Goal: Task Accomplishment & Management: Complete application form

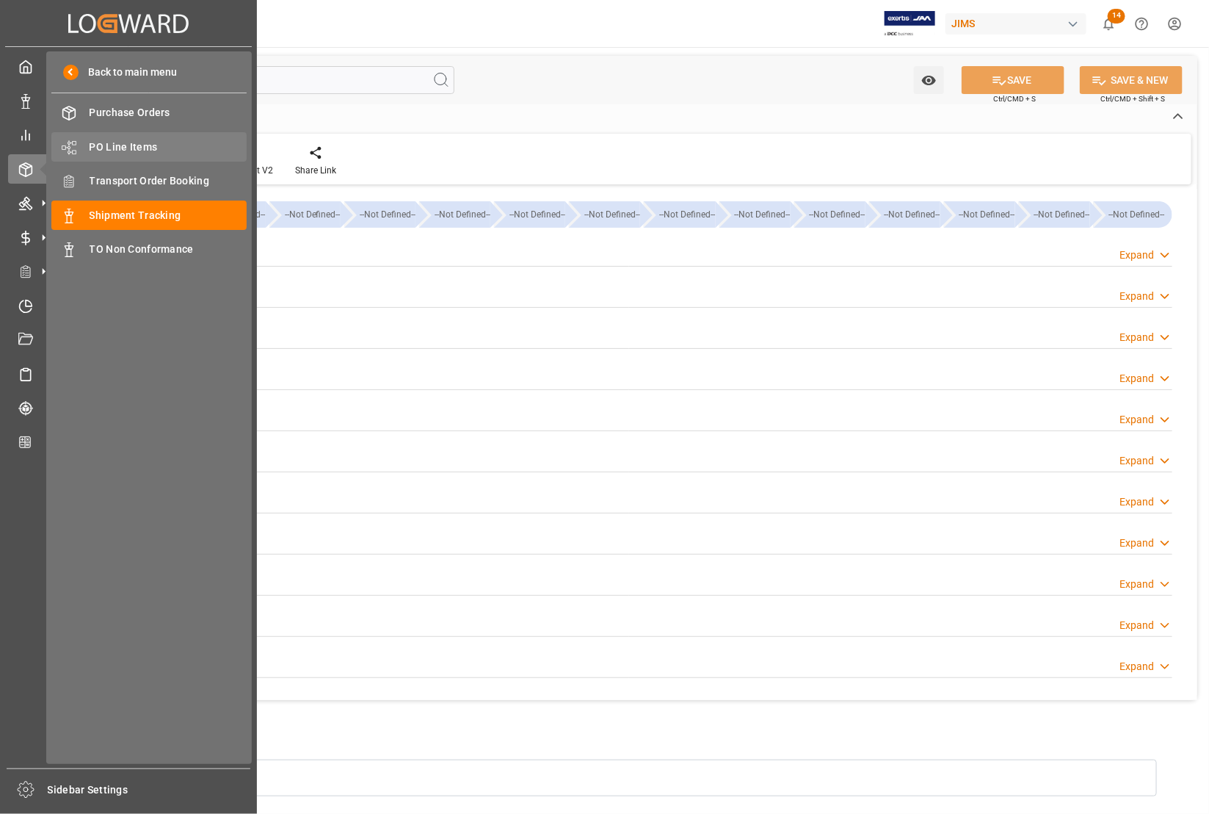
click at [112, 145] on span "PO Line Items" at bounding box center [169, 147] width 158 height 15
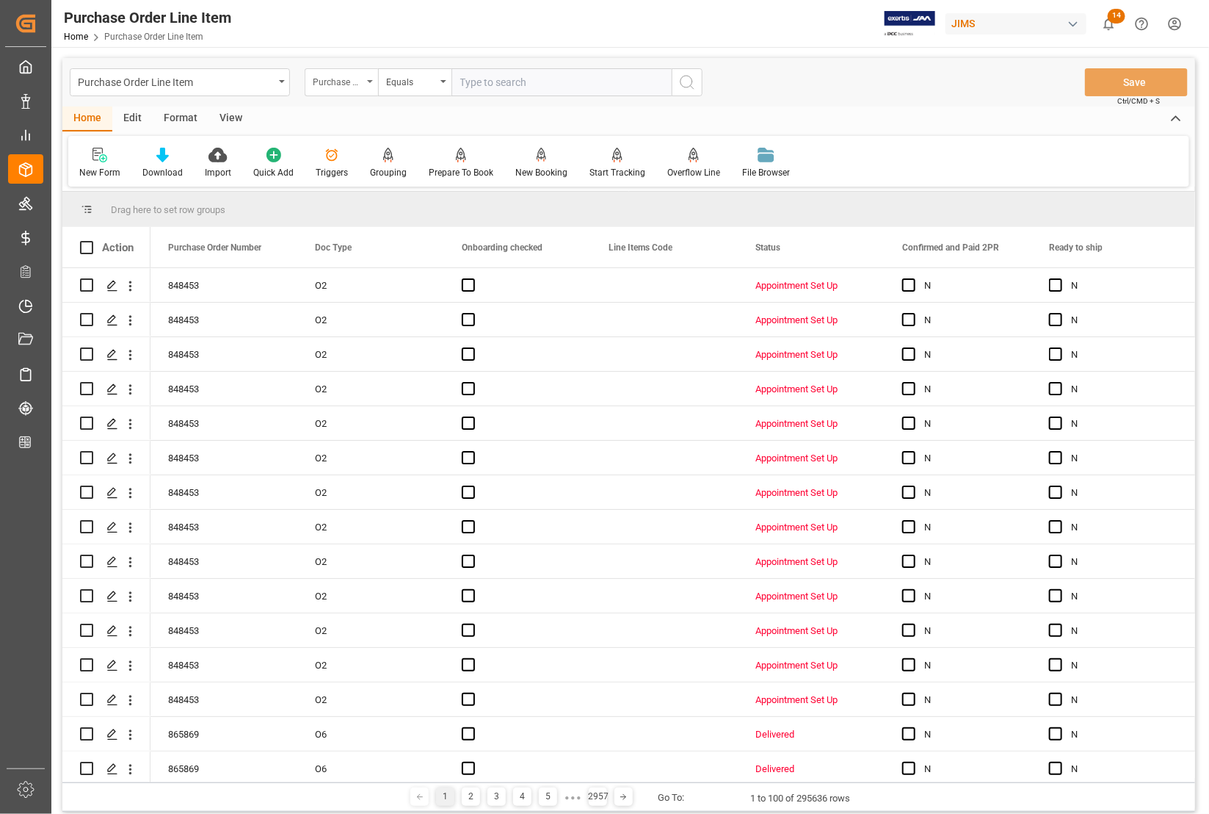
click at [347, 81] on div "Purchase Order Number" at bounding box center [338, 80] width 50 height 17
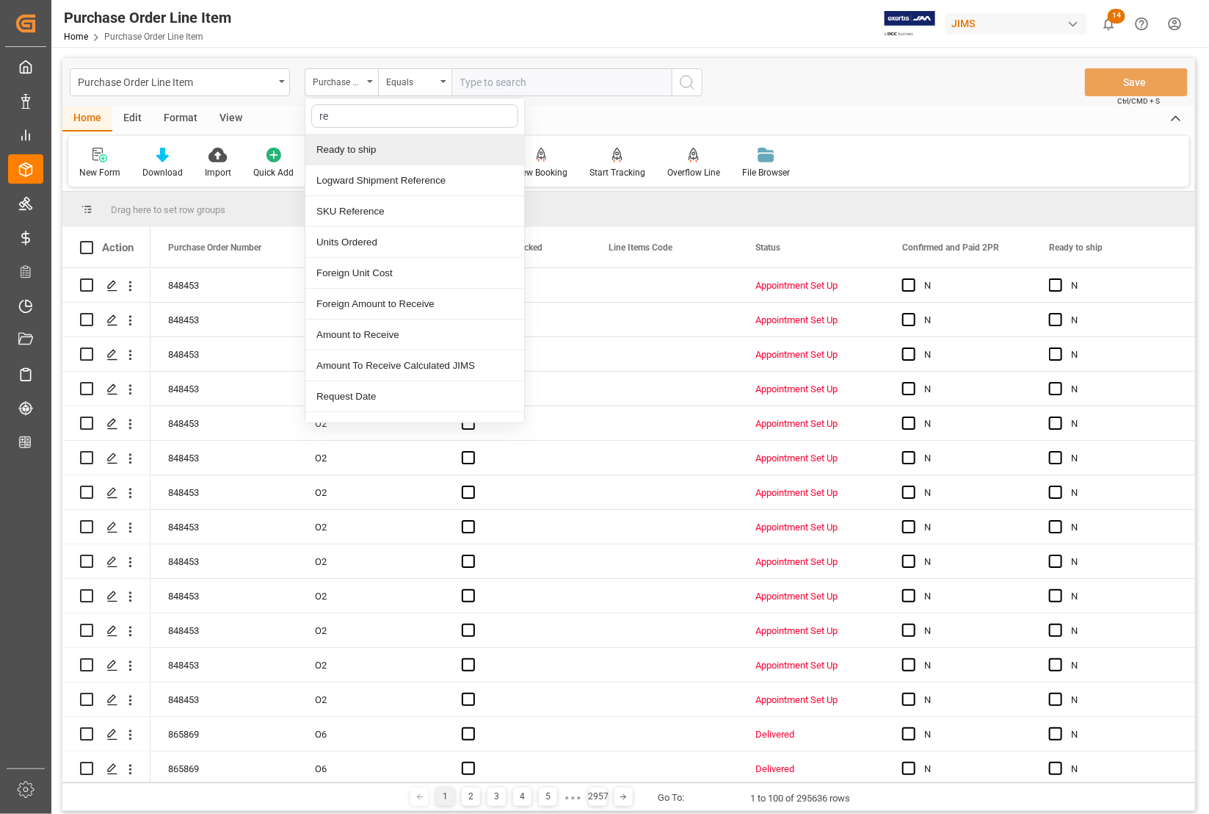
type input "ref"
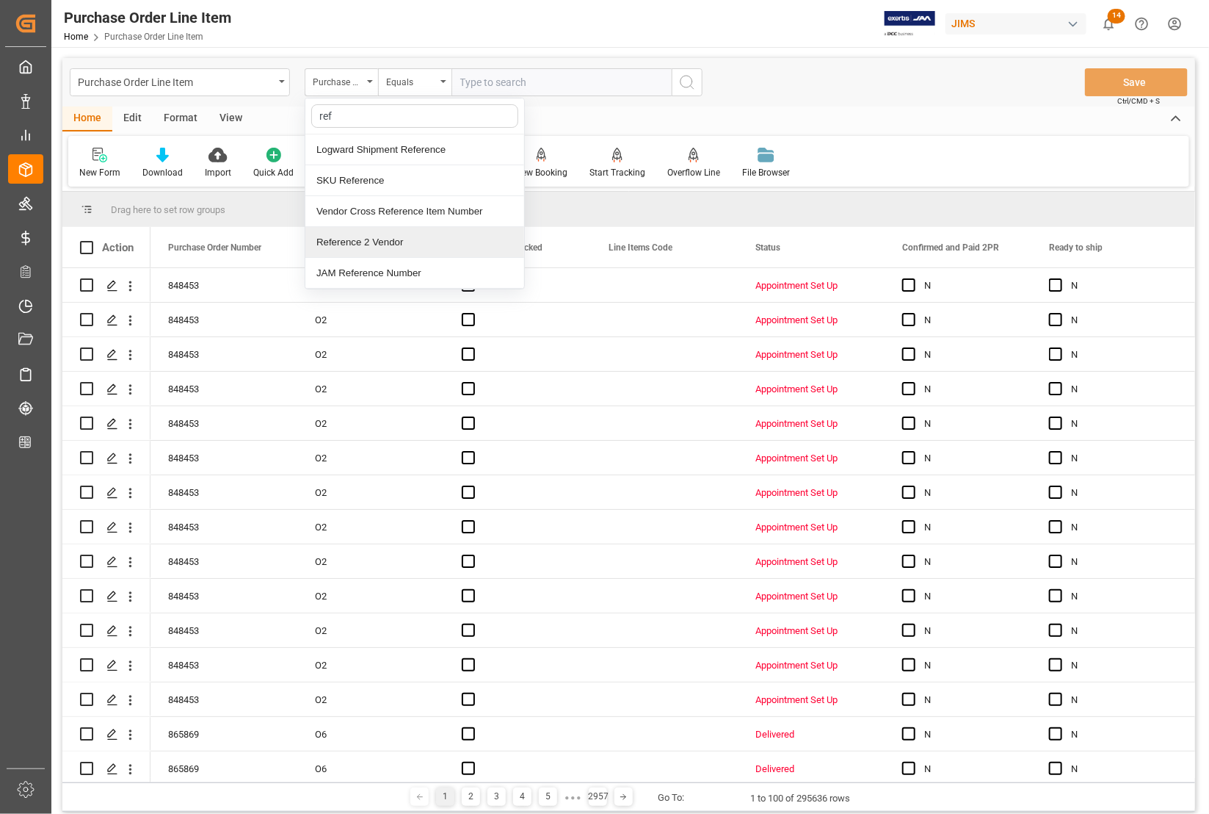
click at [358, 243] on div "Reference 2 Vendor" at bounding box center [414, 242] width 219 height 31
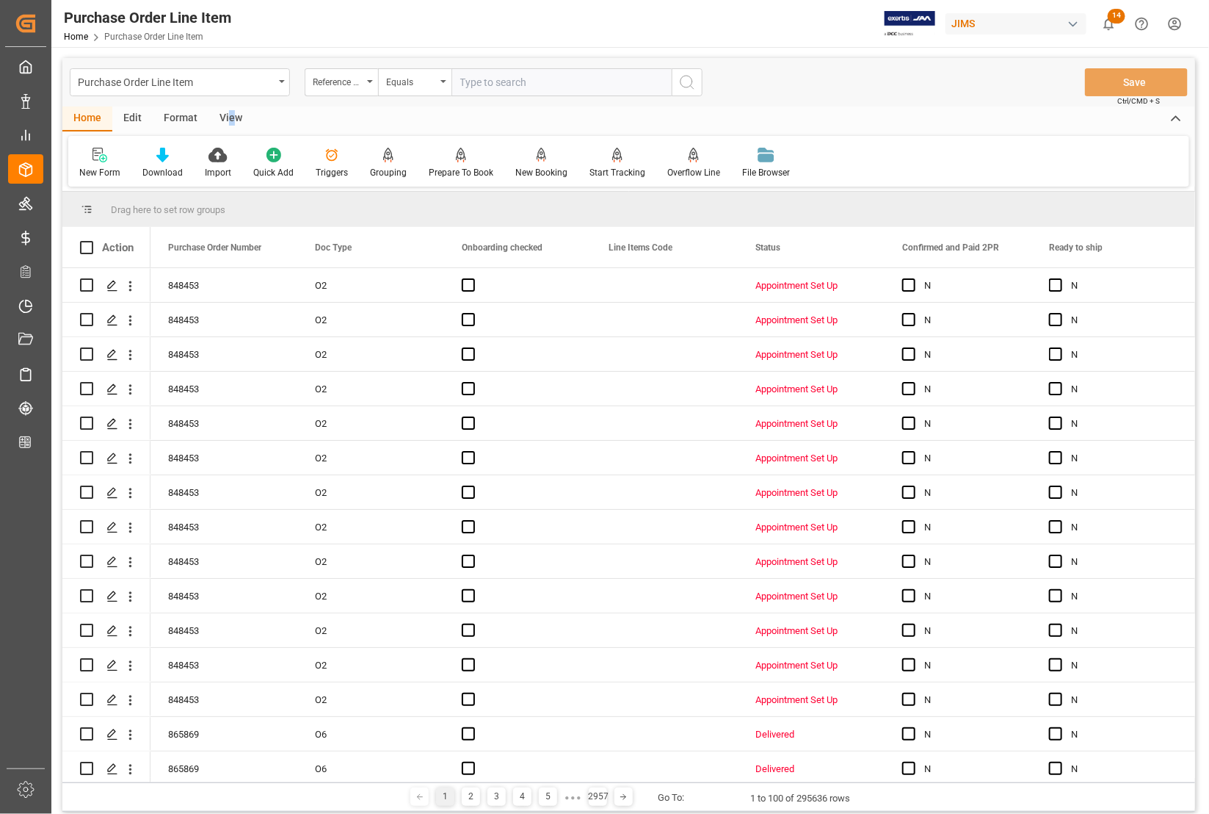
click at [229, 121] on div "View" at bounding box center [231, 118] width 45 height 25
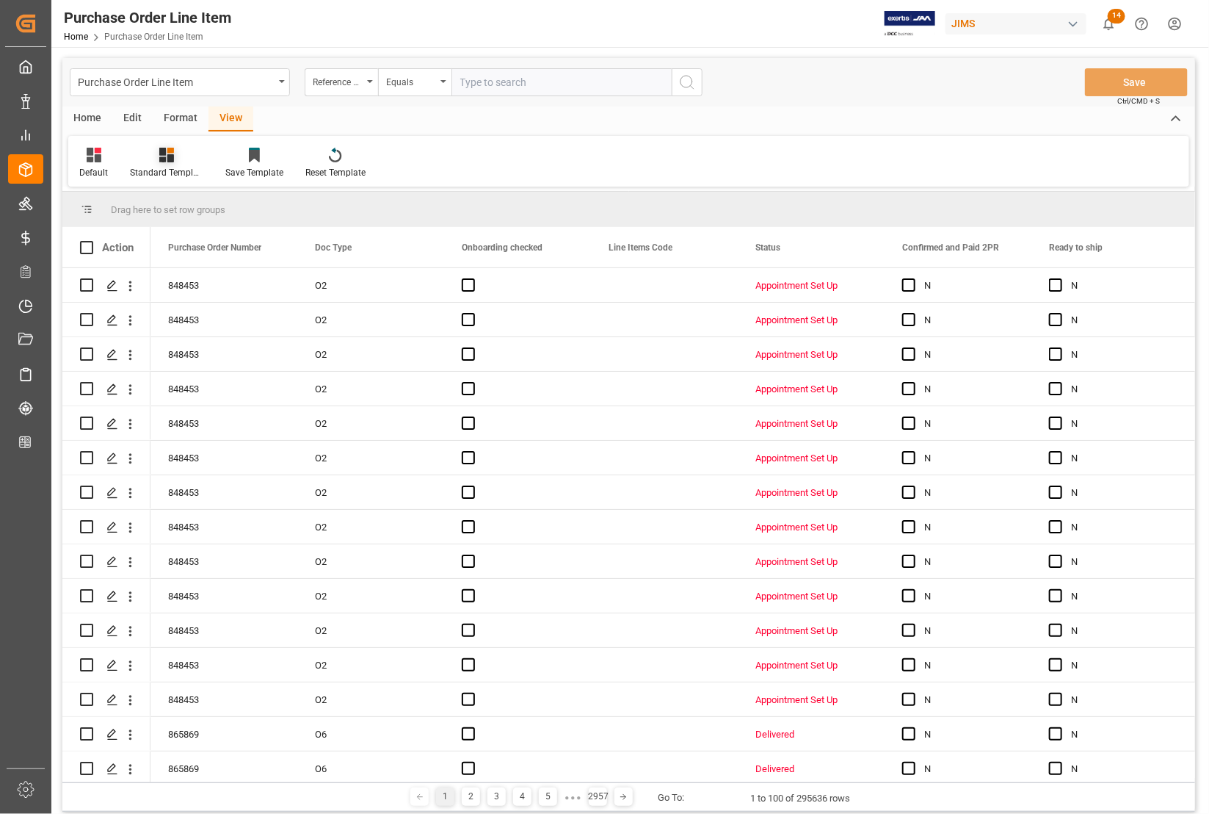
click at [170, 155] on icon at bounding box center [166, 155] width 15 height 15
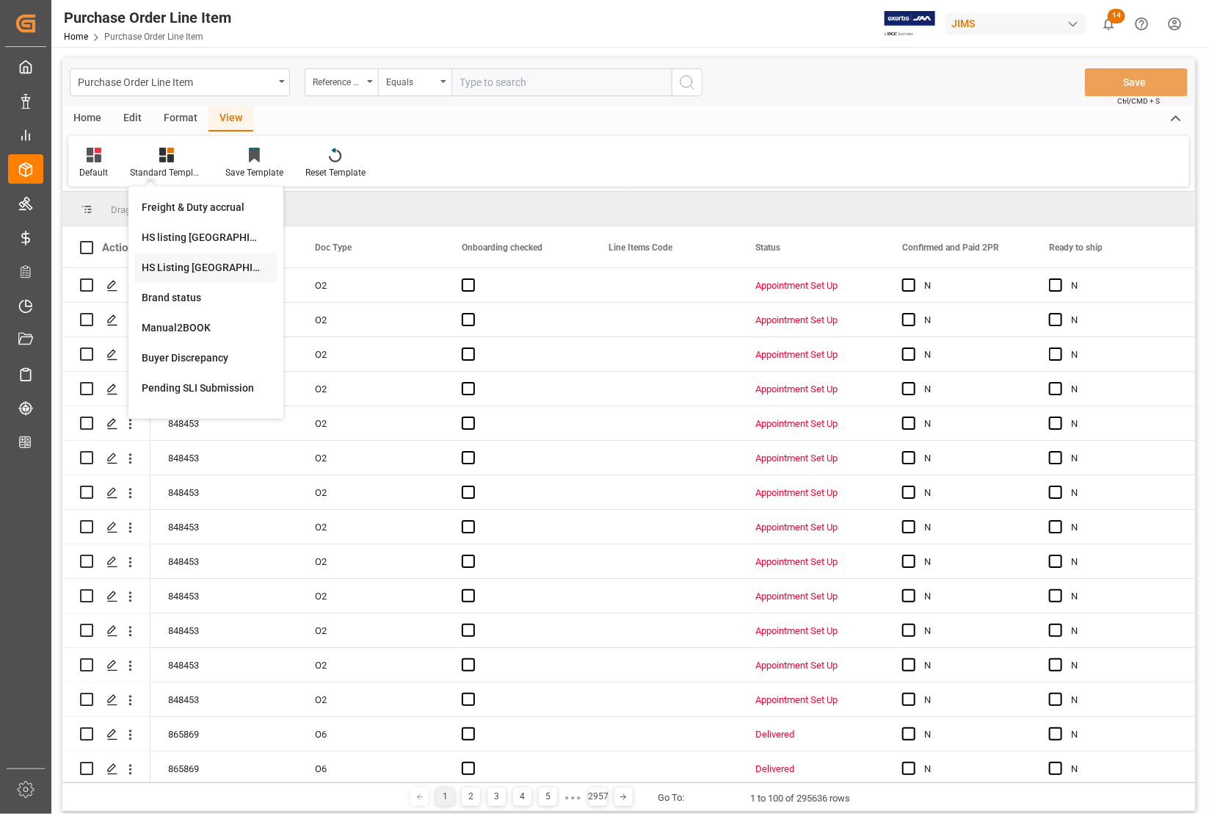
click at [167, 265] on div "HS Listing CANADA" at bounding box center [206, 267] width 129 height 15
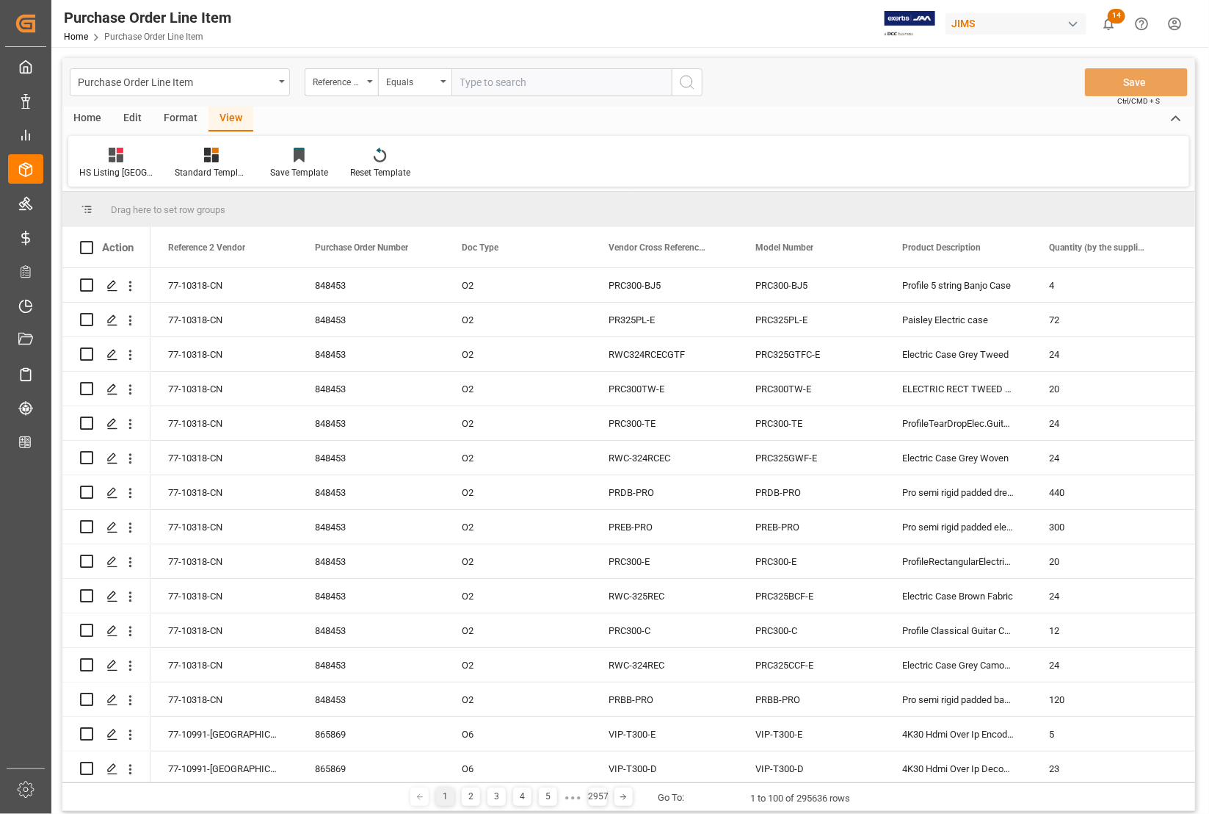
click at [463, 78] on input "text" at bounding box center [562, 82] width 220 height 28
type input "77-10762-CN"
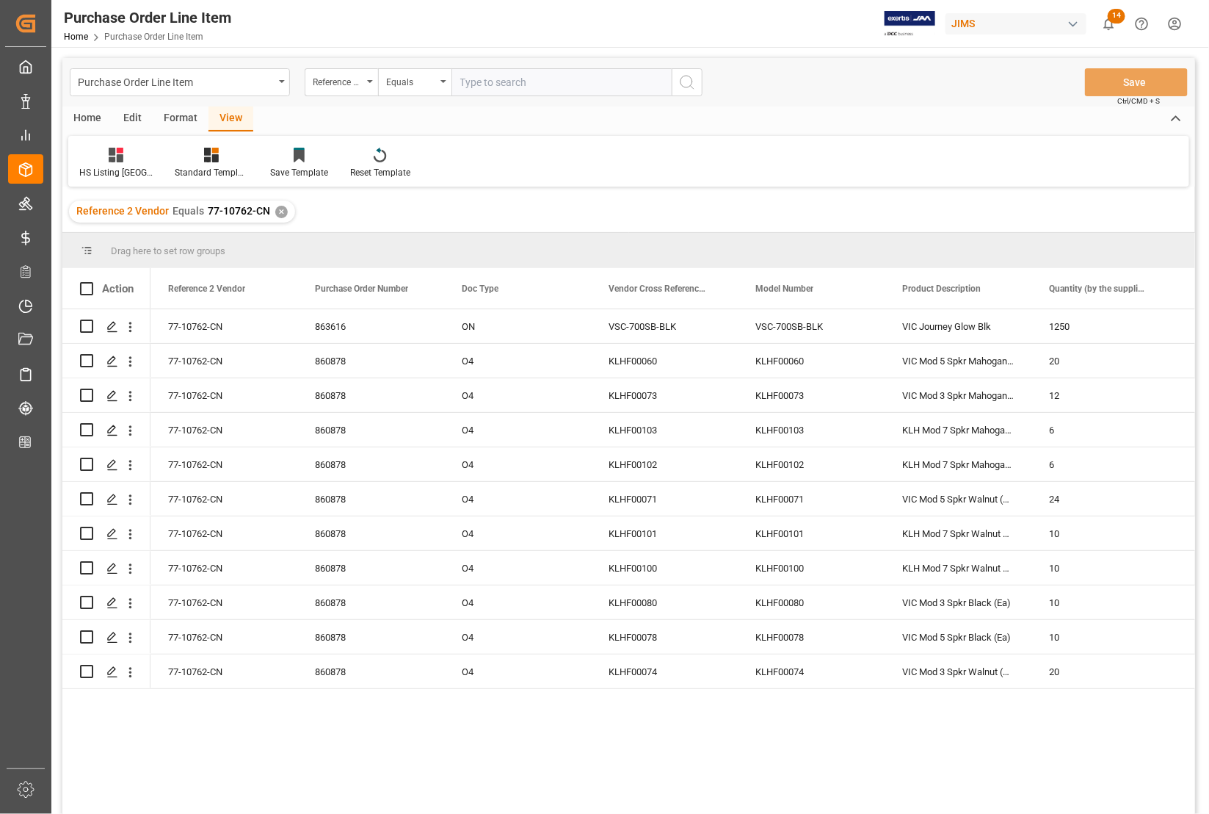
click at [90, 115] on div "Home" at bounding box center [87, 118] width 50 height 25
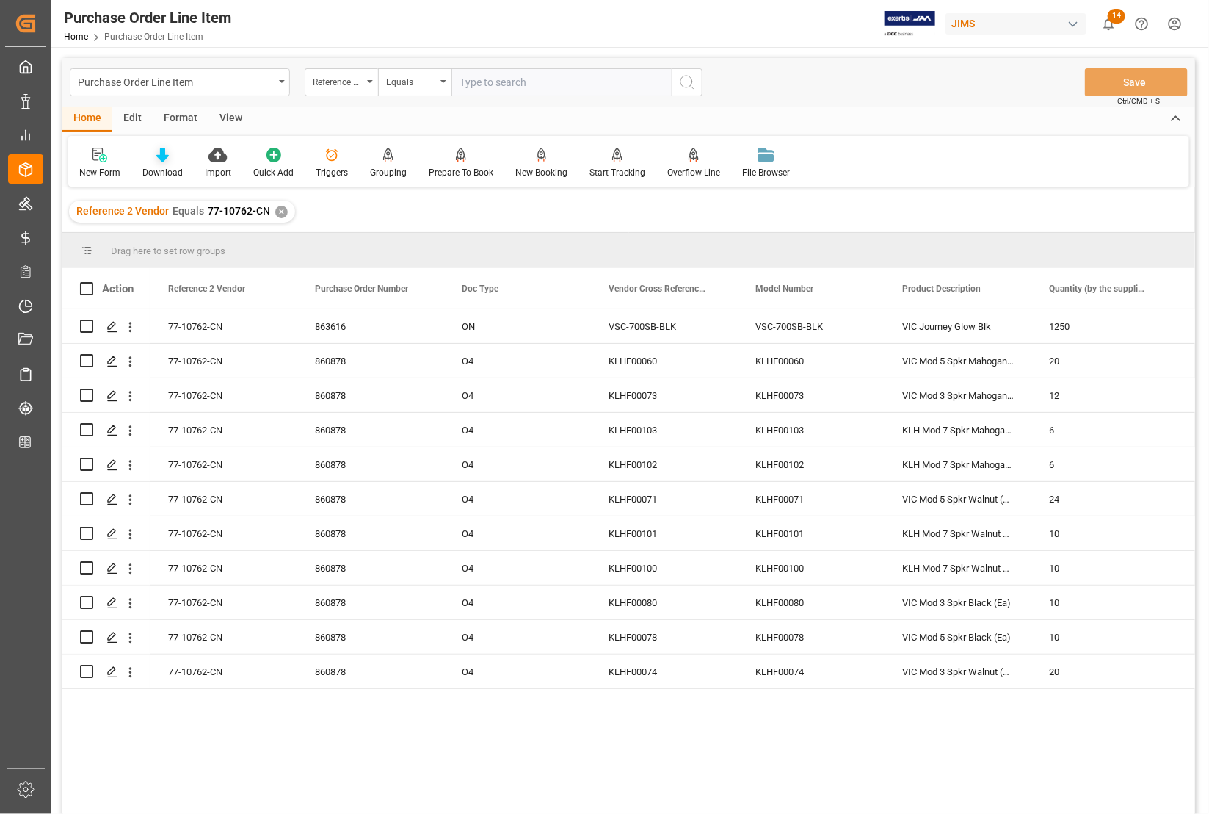
click at [156, 169] on div "Download" at bounding box center [162, 172] width 40 height 13
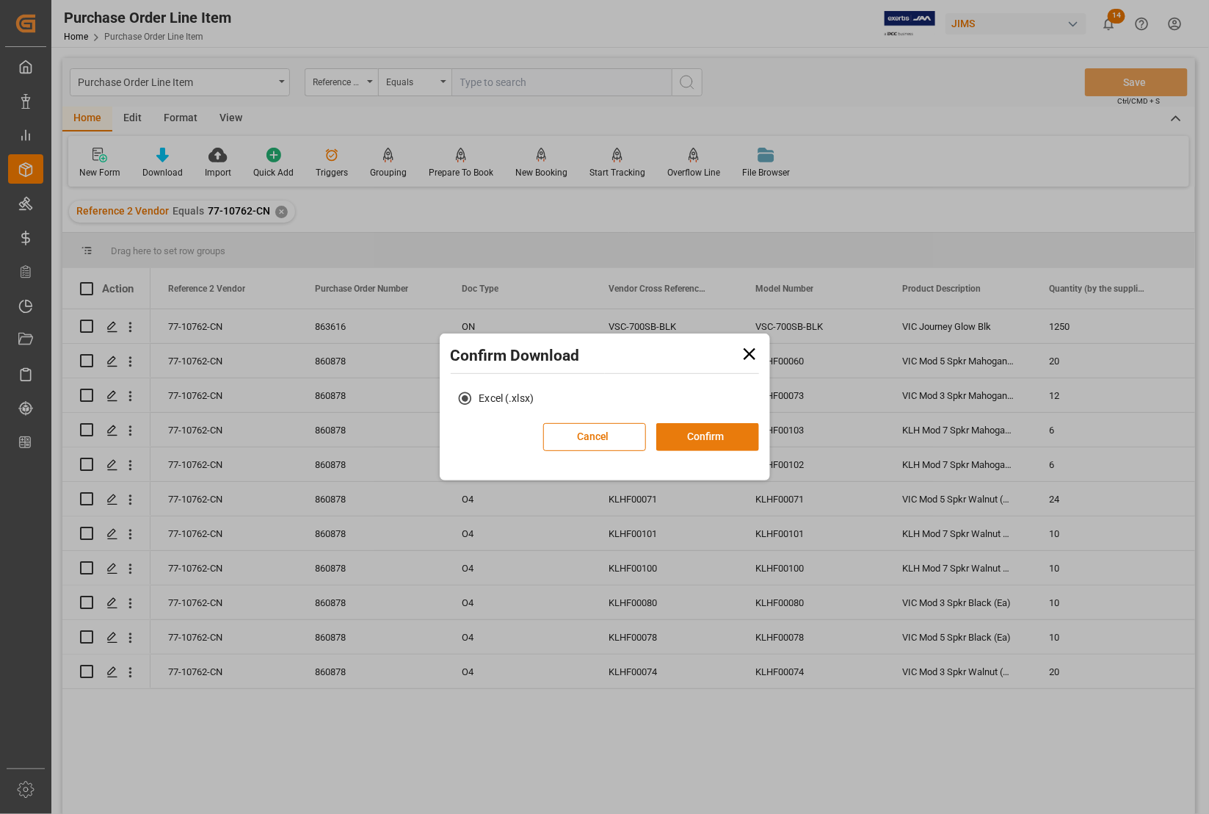
click at [685, 439] on button "Confirm" at bounding box center [708, 437] width 103 height 28
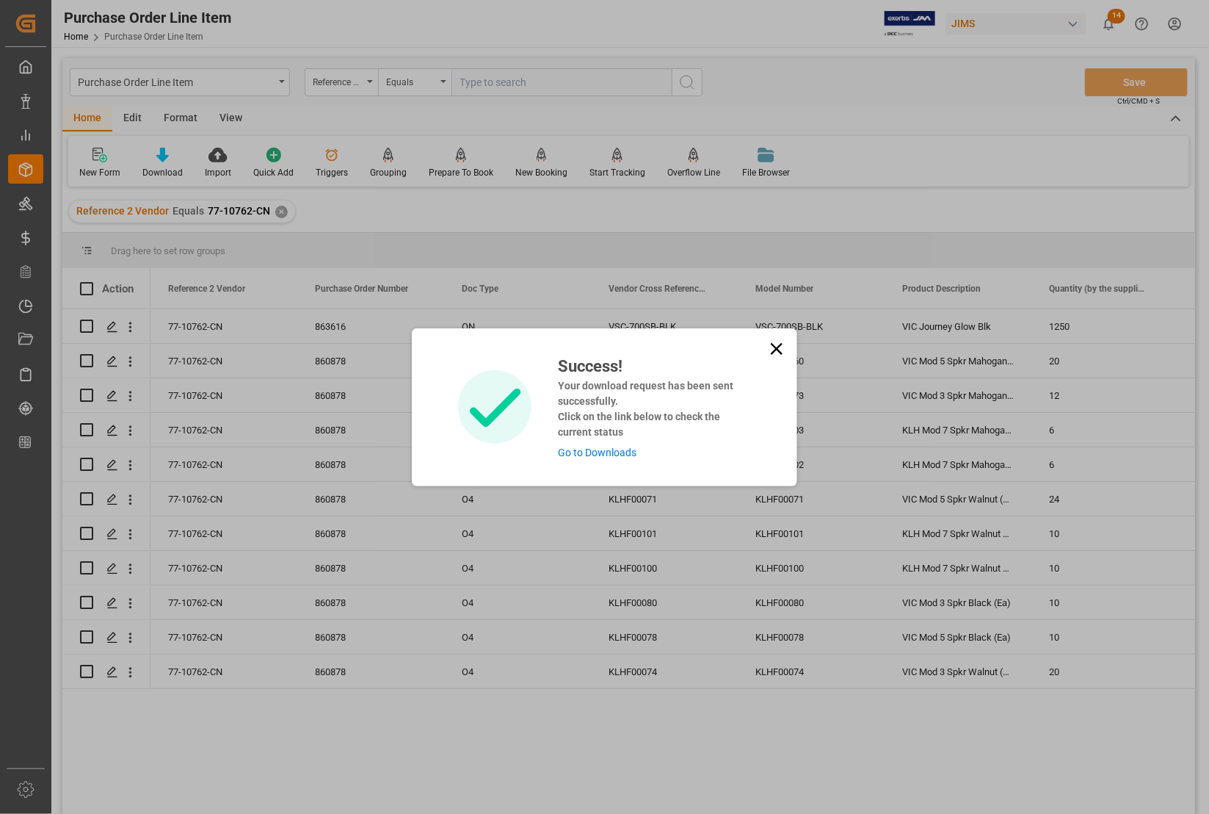
click at [622, 452] on link "Go to Downloads" at bounding box center [597, 452] width 79 height 12
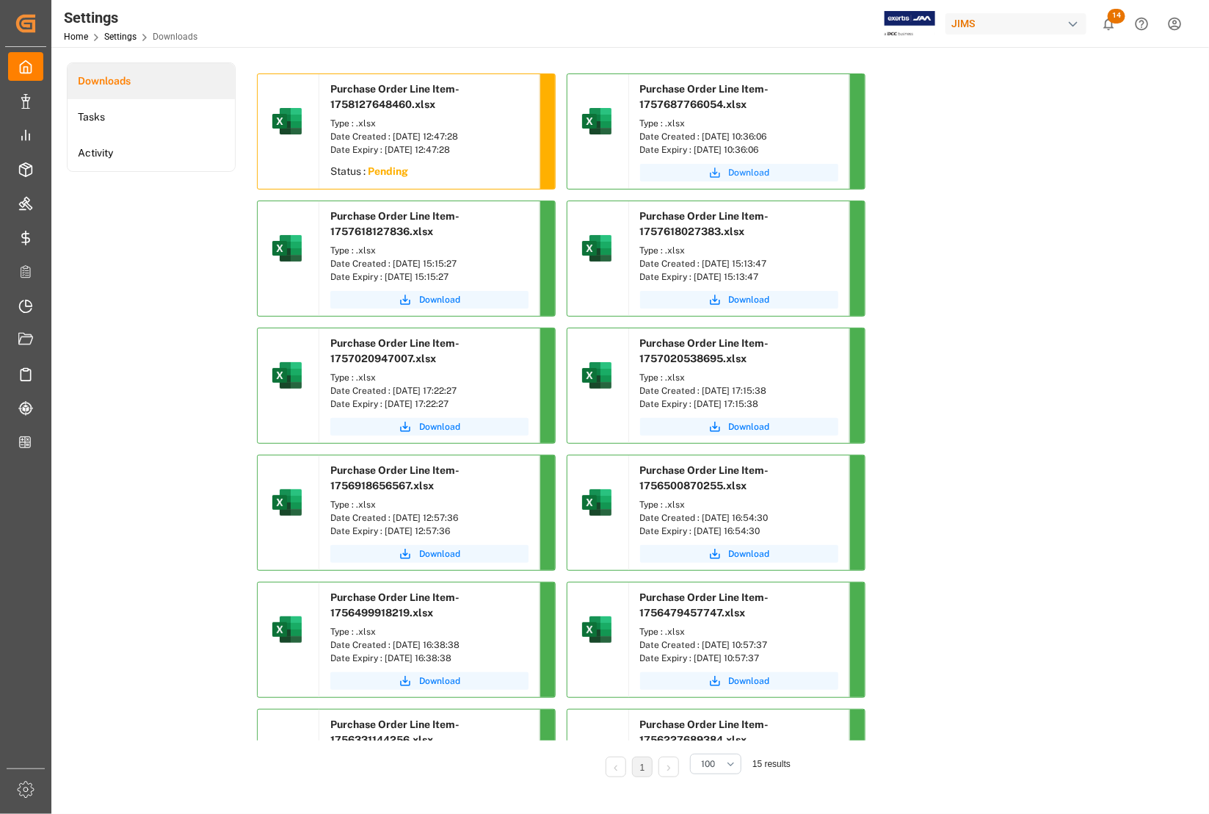
click at [760, 173] on span "Download" at bounding box center [749, 172] width 41 height 13
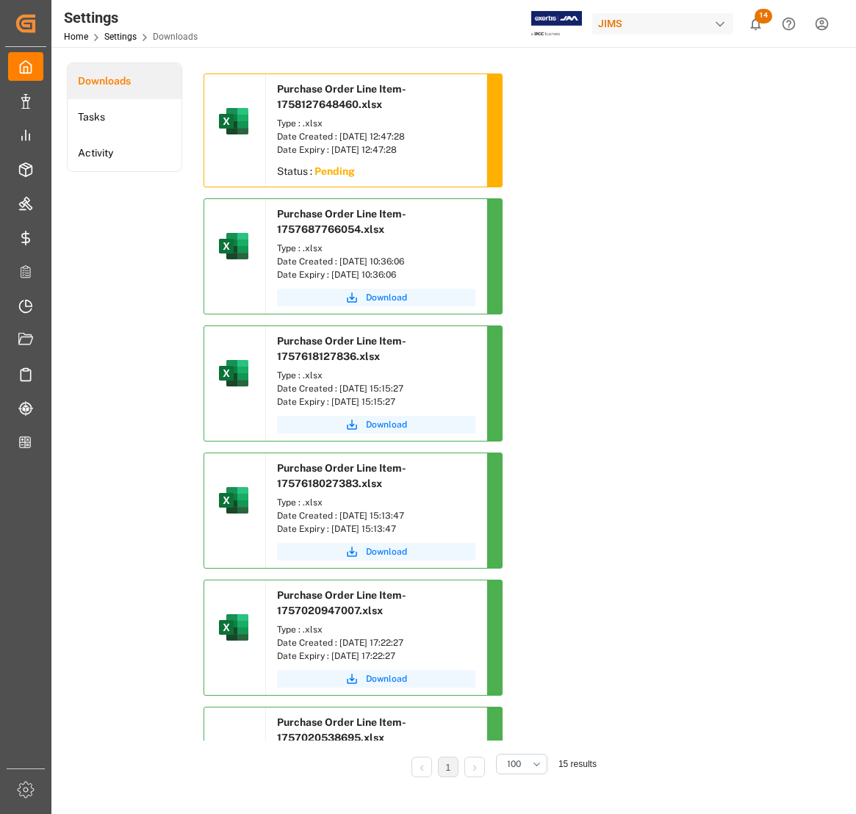
click at [334, 165] on sapn "Pending" at bounding box center [334, 171] width 40 height 12
click at [329, 132] on div "Date Created : 17-09-2025 12:47:28" at bounding box center [376, 136] width 198 height 13
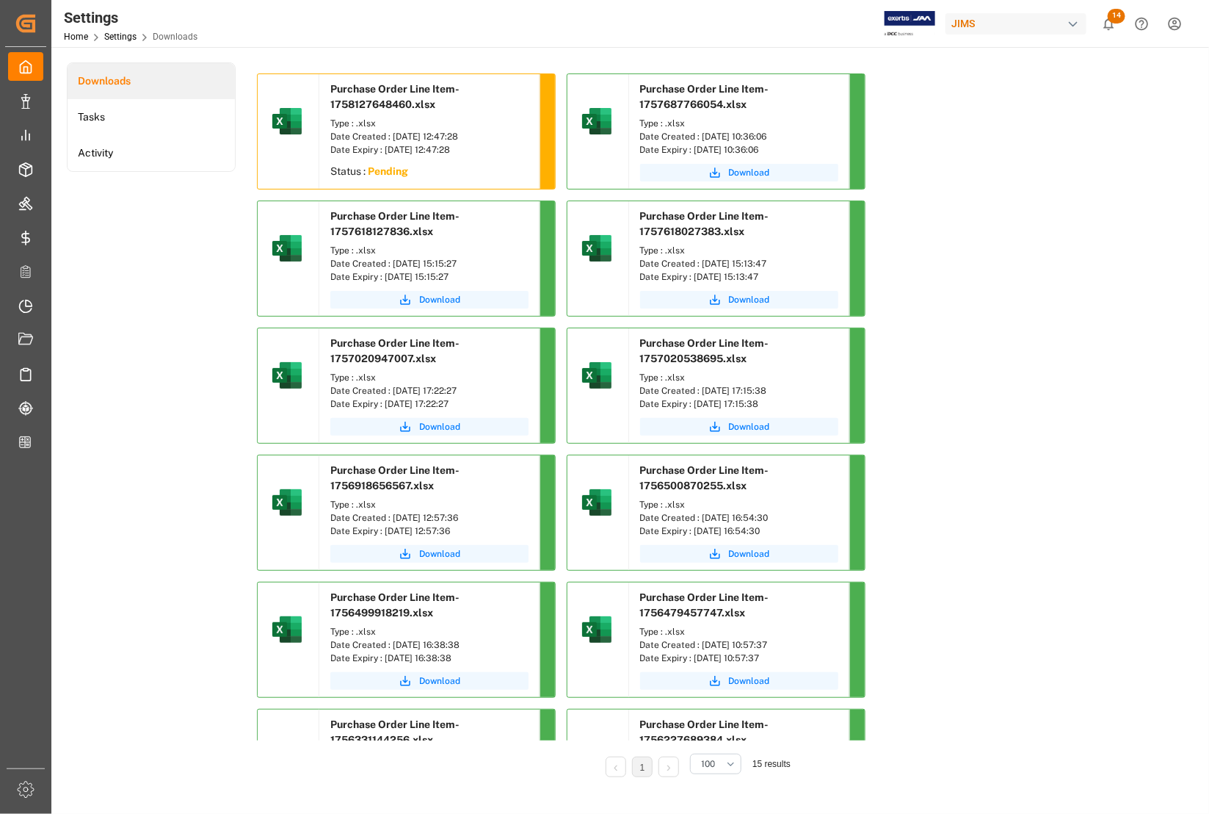
click at [354, 173] on div "Status : Pending" at bounding box center [429, 173] width 220 height 26
click at [350, 133] on div "Date Created : 17-09-2025 12:47:28" at bounding box center [429, 136] width 198 height 13
click at [89, 118] on li "Tasks" at bounding box center [151, 117] width 167 height 36
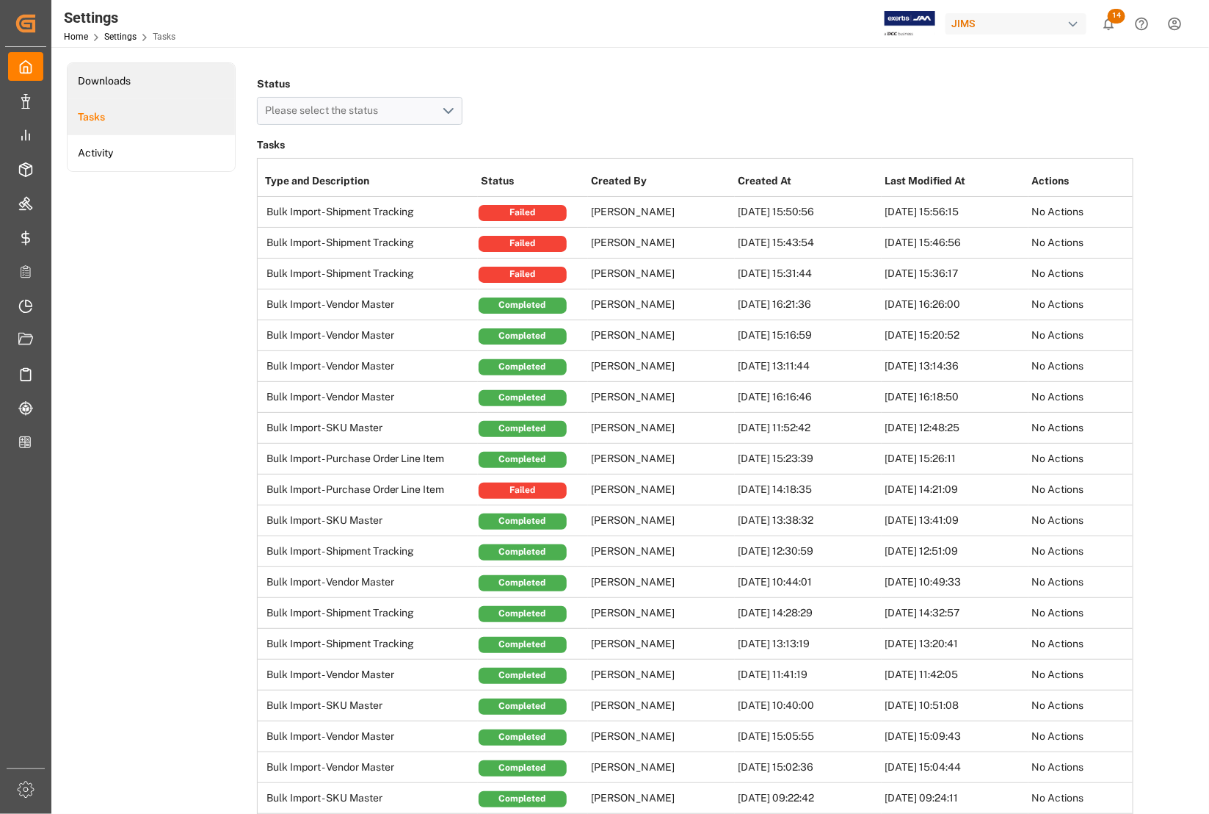
click at [104, 82] on li "Downloads" at bounding box center [151, 81] width 167 height 36
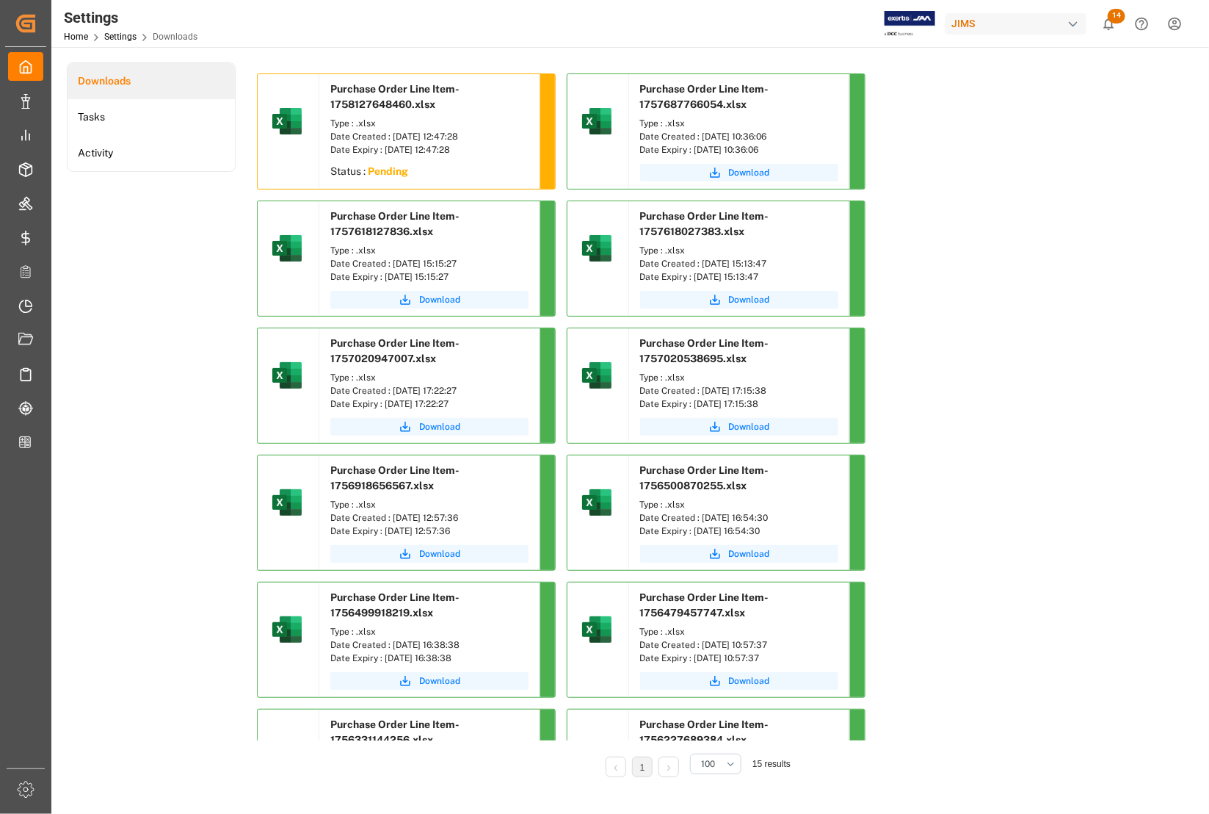
click at [387, 169] on sapn "Pending" at bounding box center [388, 171] width 40 height 12
click at [388, 141] on div "Date Created : 17-09-2025 12:47:28" at bounding box center [429, 136] width 198 height 13
click at [762, 171] on span "Download" at bounding box center [749, 172] width 41 height 13
click at [362, 178] on div "Status : Pending" at bounding box center [429, 173] width 220 height 26
click at [384, 136] on div "Date Created : 17-09-2025 12:47:28" at bounding box center [429, 136] width 198 height 13
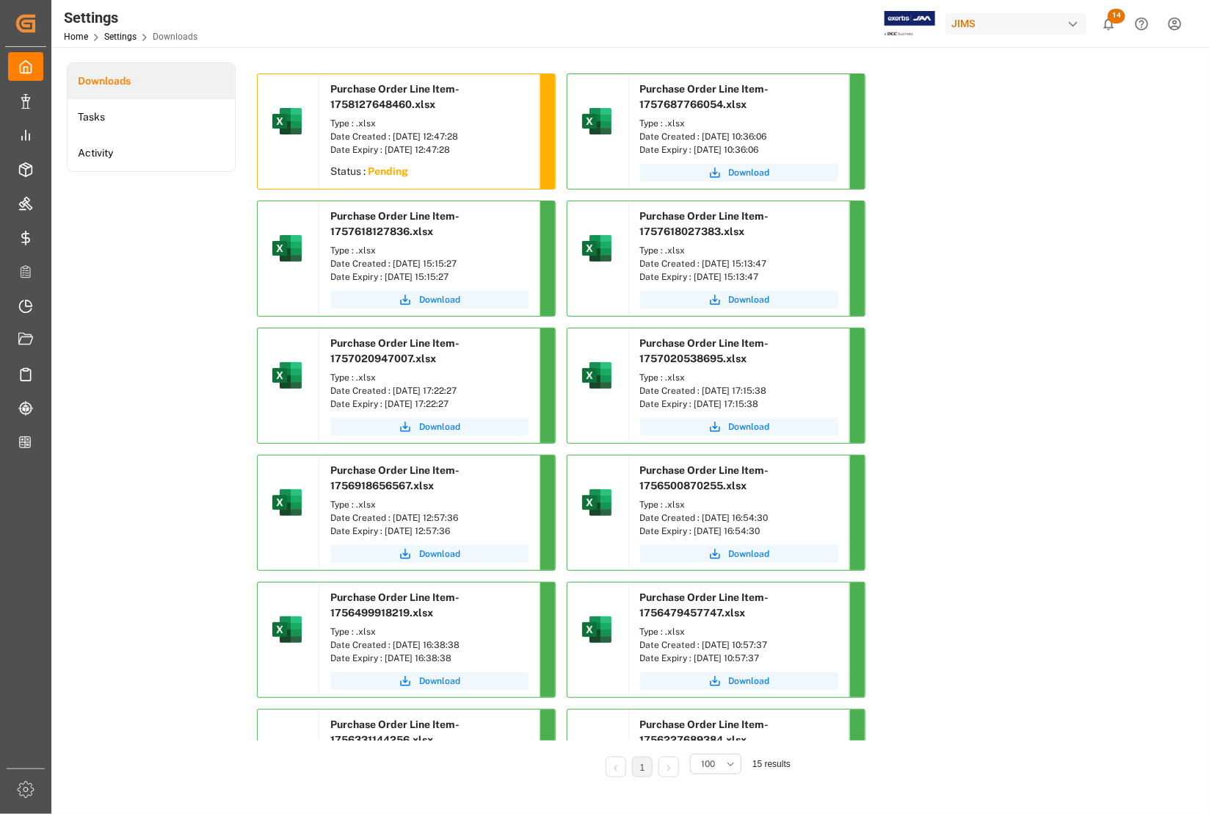
click at [383, 171] on sapn "Pending" at bounding box center [388, 171] width 40 height 12
click at [438, 169] on span "Download" at bounding box center [439, 172] width 41 height 13
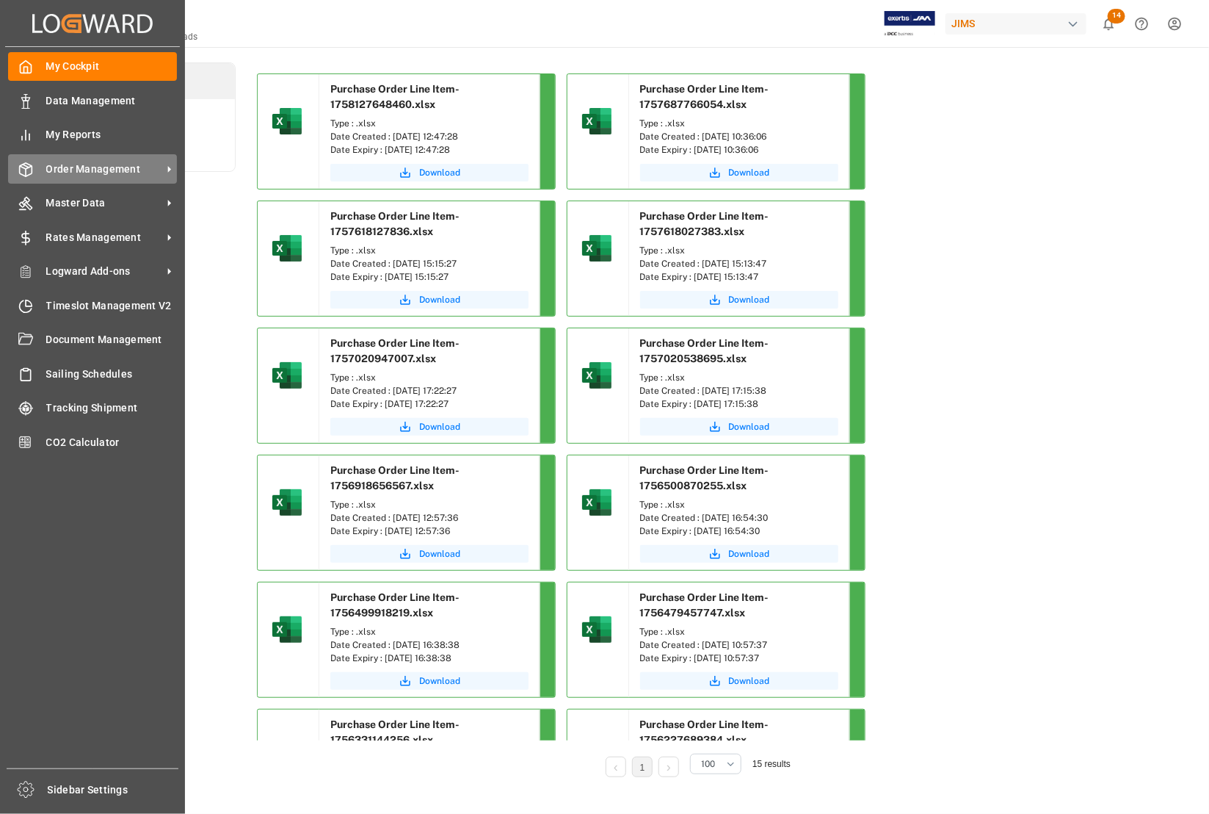
click at [71, 167] on span "Order Management" at bounding box center [104, 169] width 116 height 15
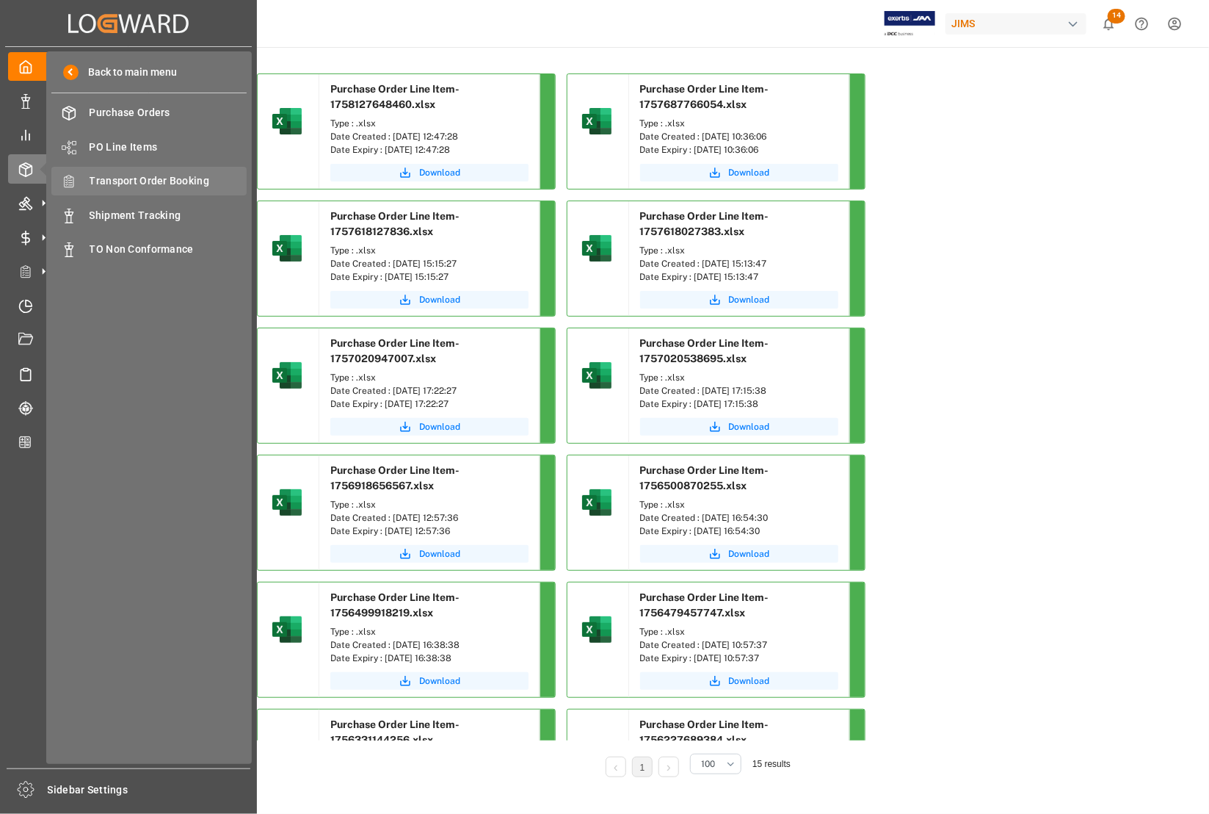
click at [133, 181] on span "Transport Order Booking" at bounding box center [169, 180] width 158 height 15
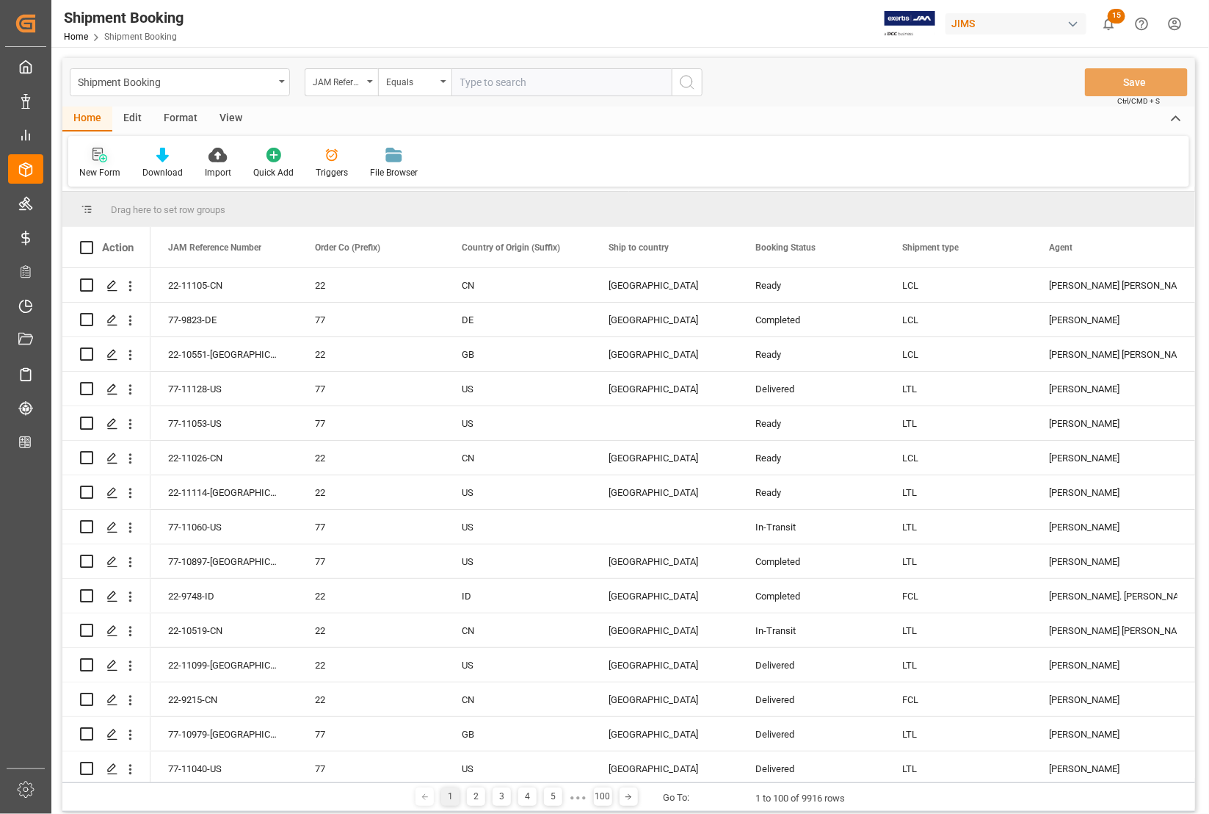
click at [93, 167] on div "New Form" at bounding box center [99, 172] width 41 height 13
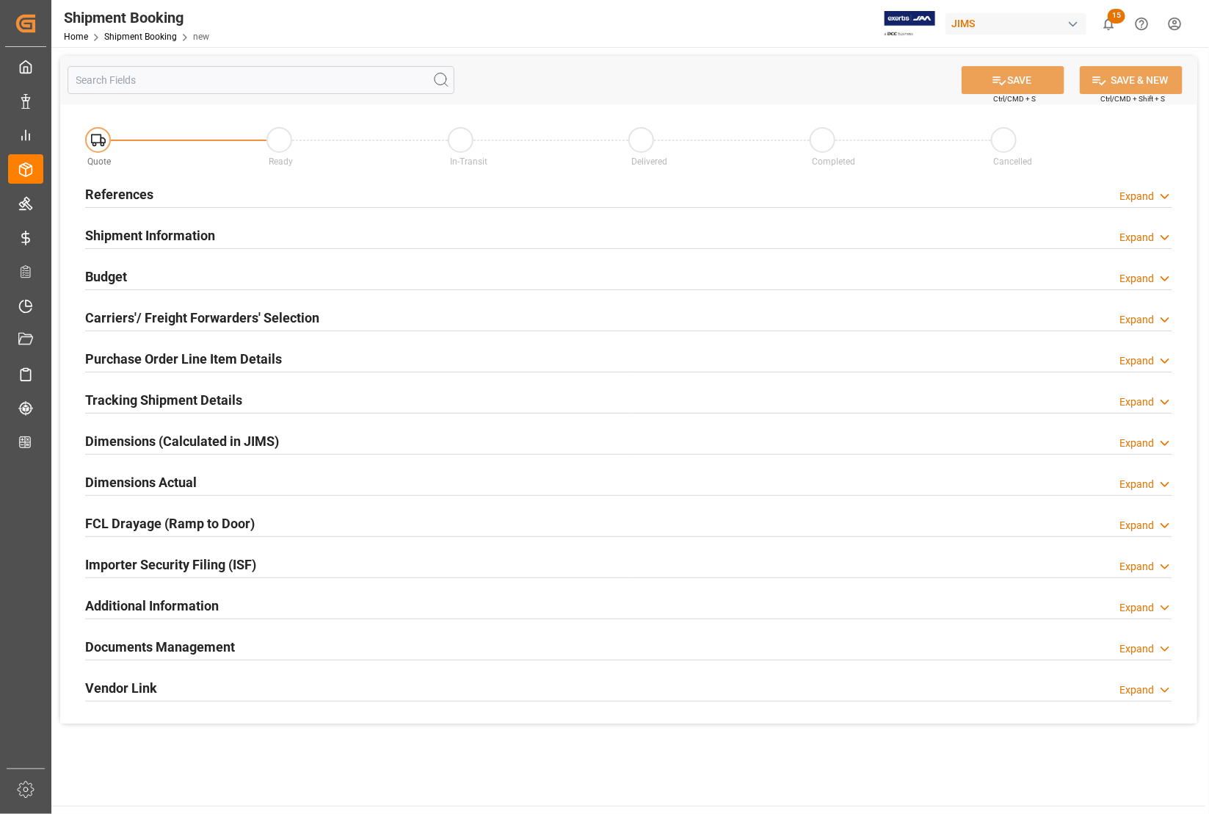
click at [120, 196] on h2 "References" at bounding box center [119, 194] width 68 height 20
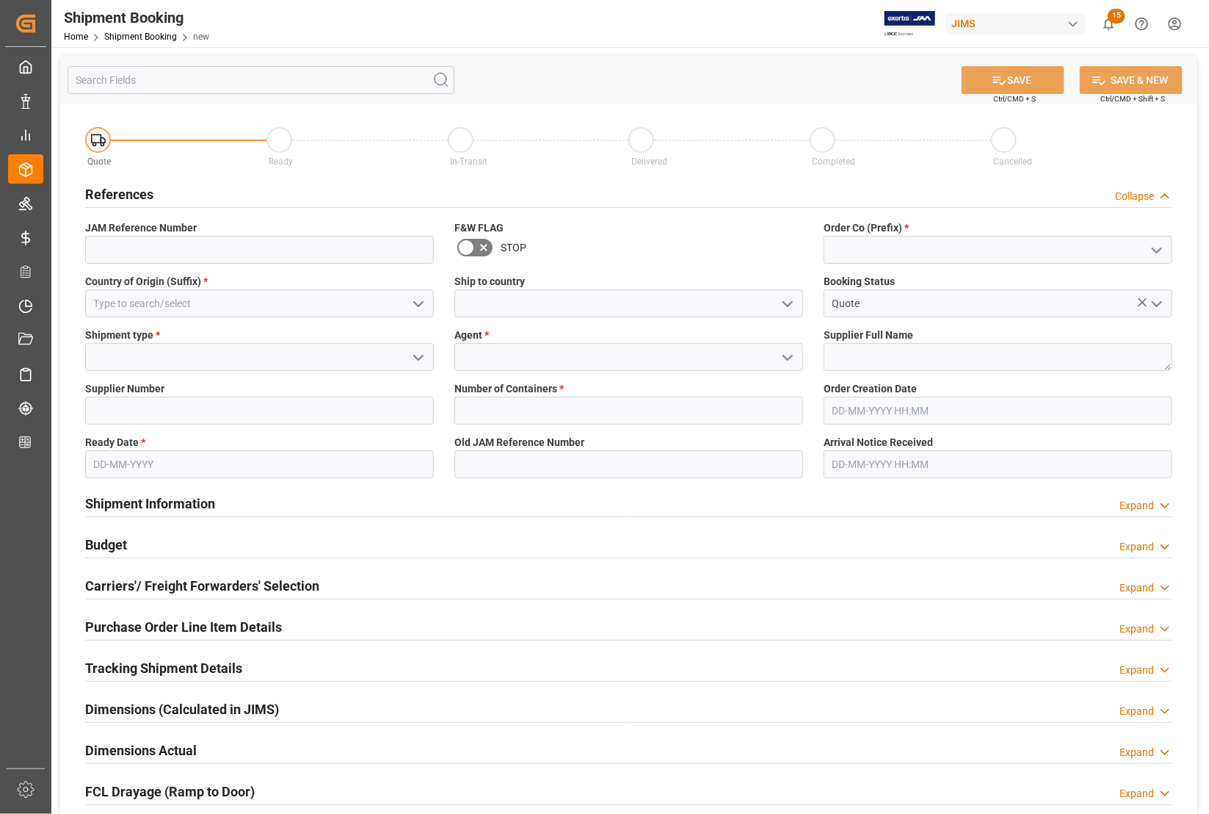
click at [1154, 248] on polyline "open menu" at bounding box center [1157, 250] width 9 height 4
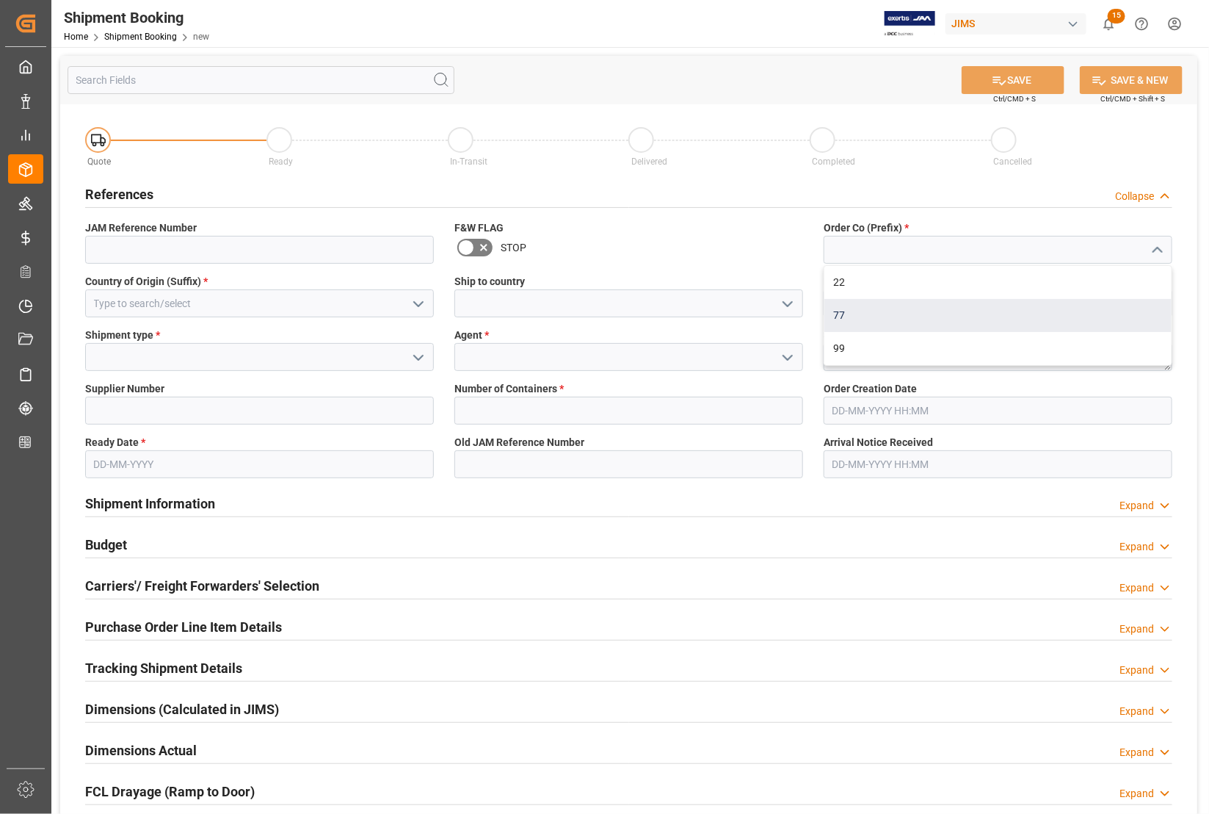
click at [953, 324] on div "77" at bounding box center [998, 315] width 347 height 33
type input "77"
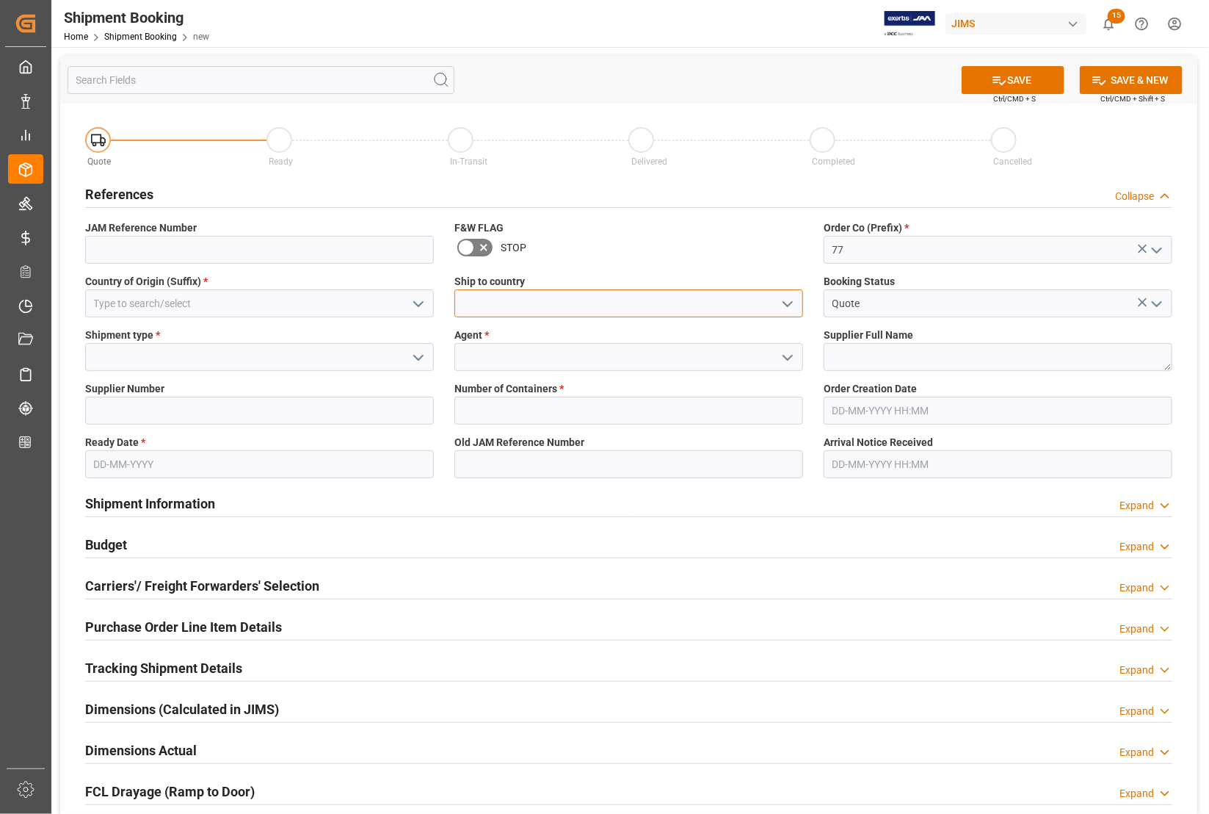
click at [632, 297] on input at bounding box center [629, 303] width 349 height 28
click at [787, 303] on icon "open menu" at bounding box center [788, 304] width 18 height 18
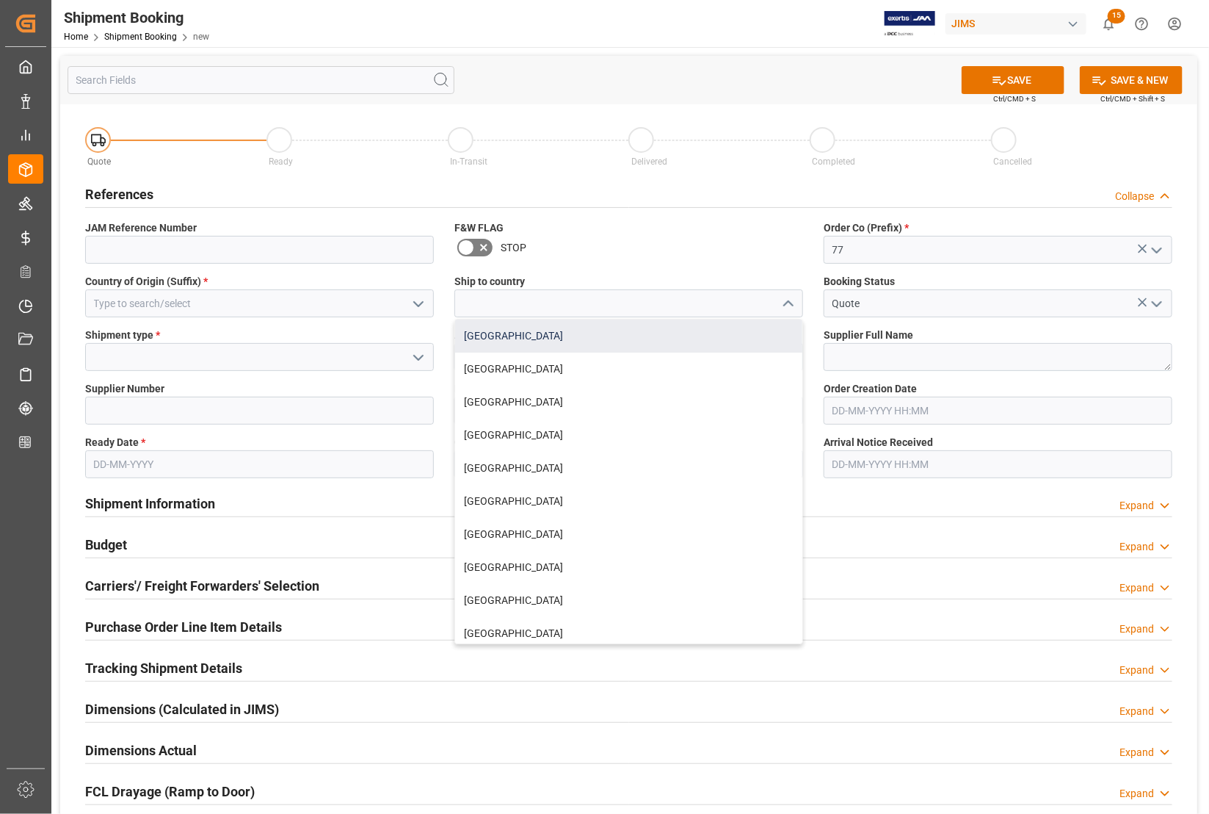
click at [477, 333] on div "[GEOGRAPHIC_DATA]" at bounding box center [628, 335] width 347 height 33
type input "[GEOGRAPHIC_DATA]"
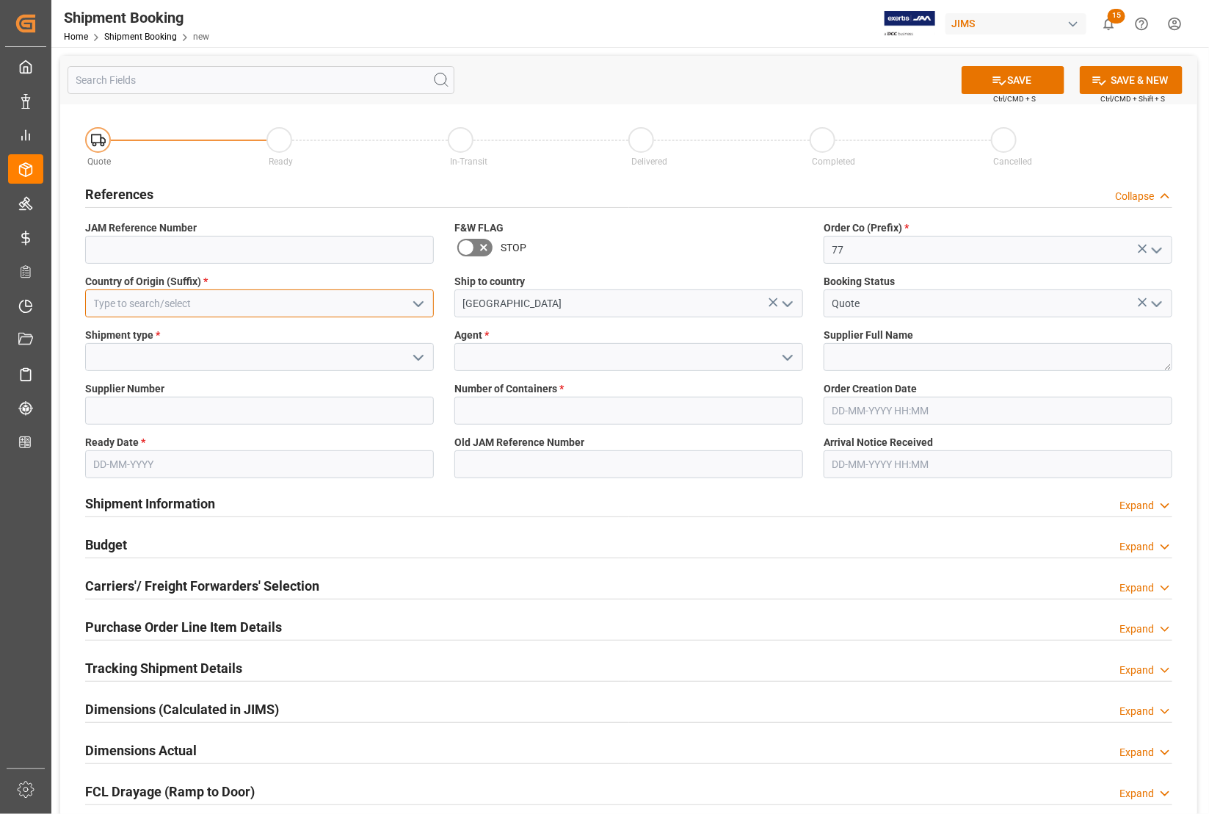
click at [350, 303] on input at bounding box center [259, 303] width 349 height 28
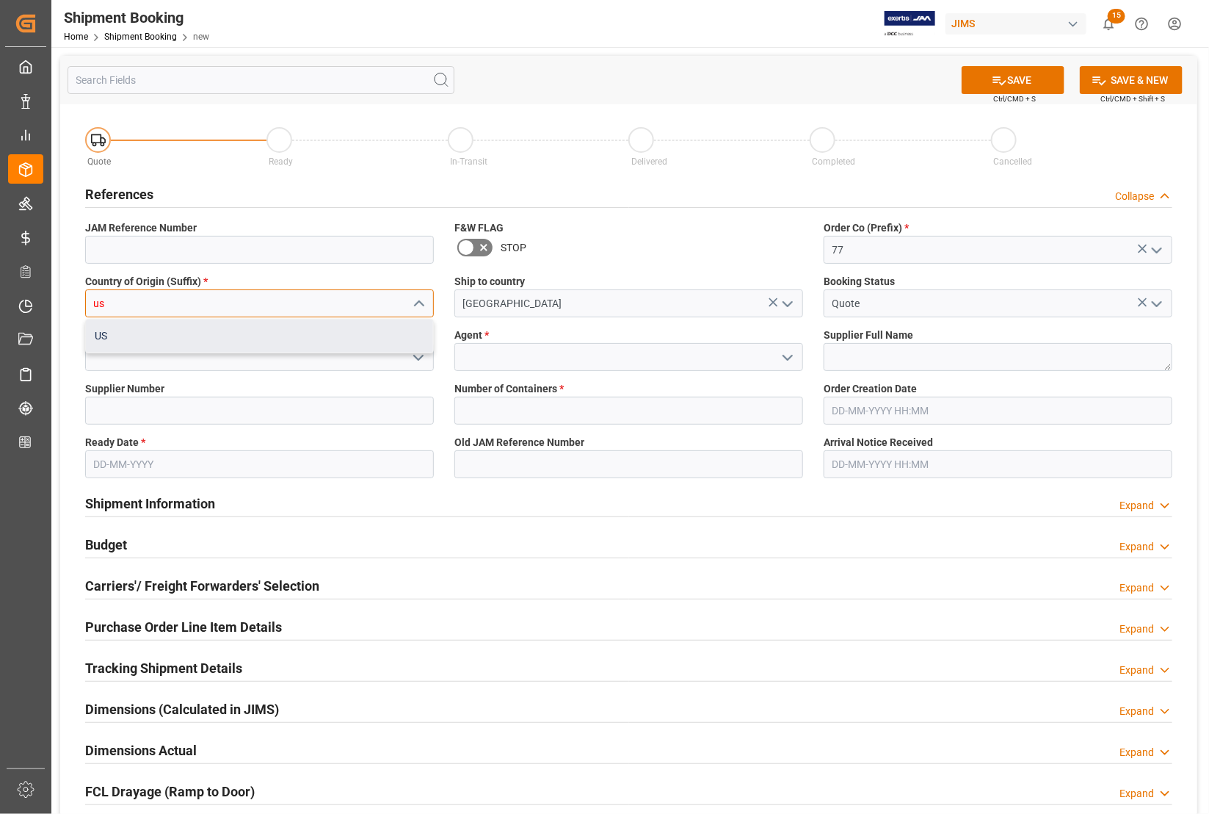
click at [301, 342] on div "US" at bounding box center [259, 335] width 347 height 33
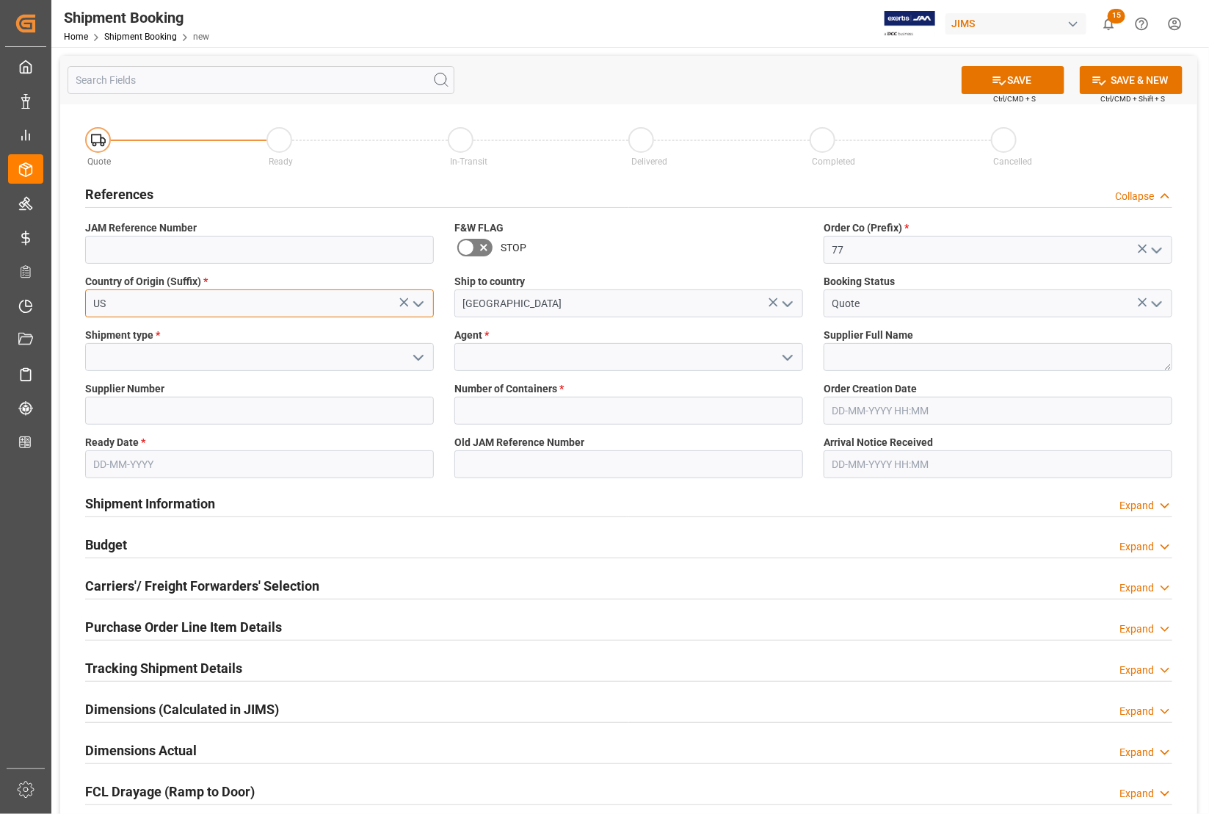
type input "US"
click at [301, 350] on input at bounding box center [259, 357] width 349 height 28
click at [413, 353] on icon "open menu" at bounding box center [419, 358] width 18 height 18
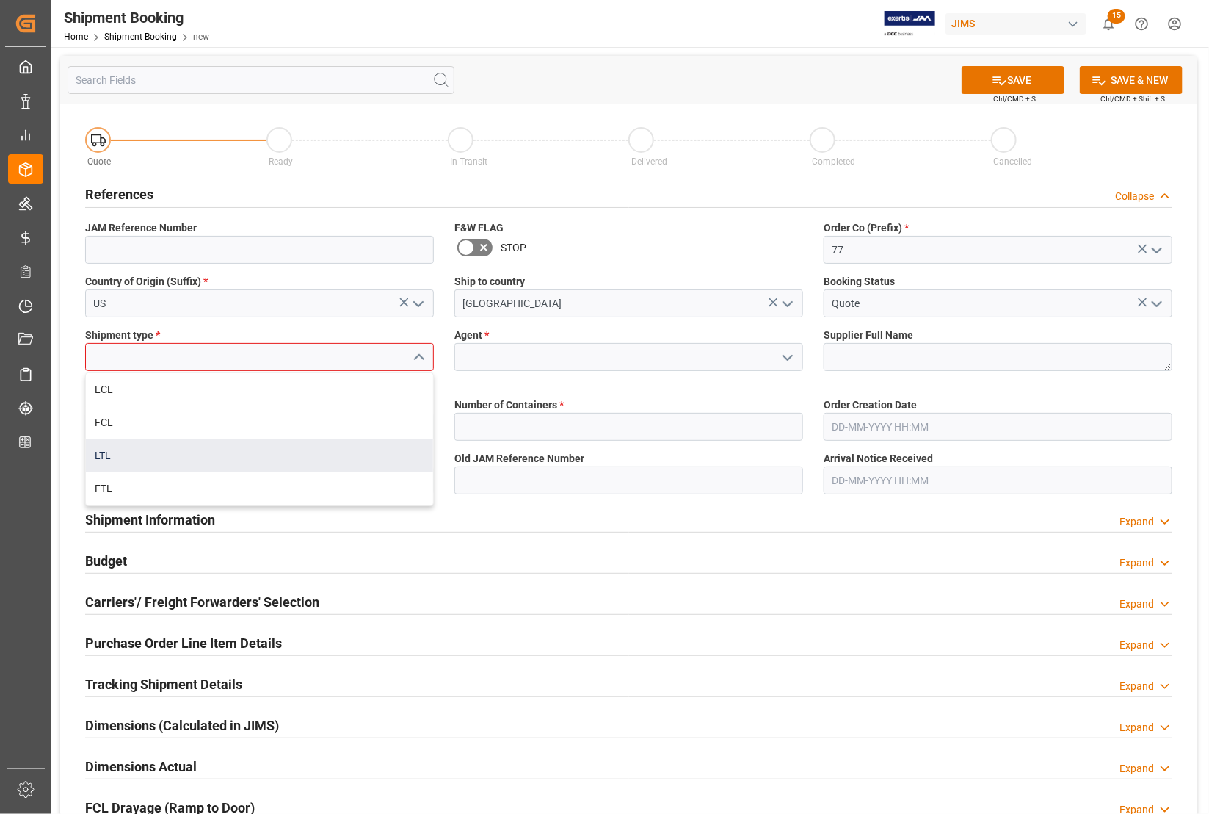
click at [178, 456] on div "LTL" at bounding box center [259, 455] width 347 height 33
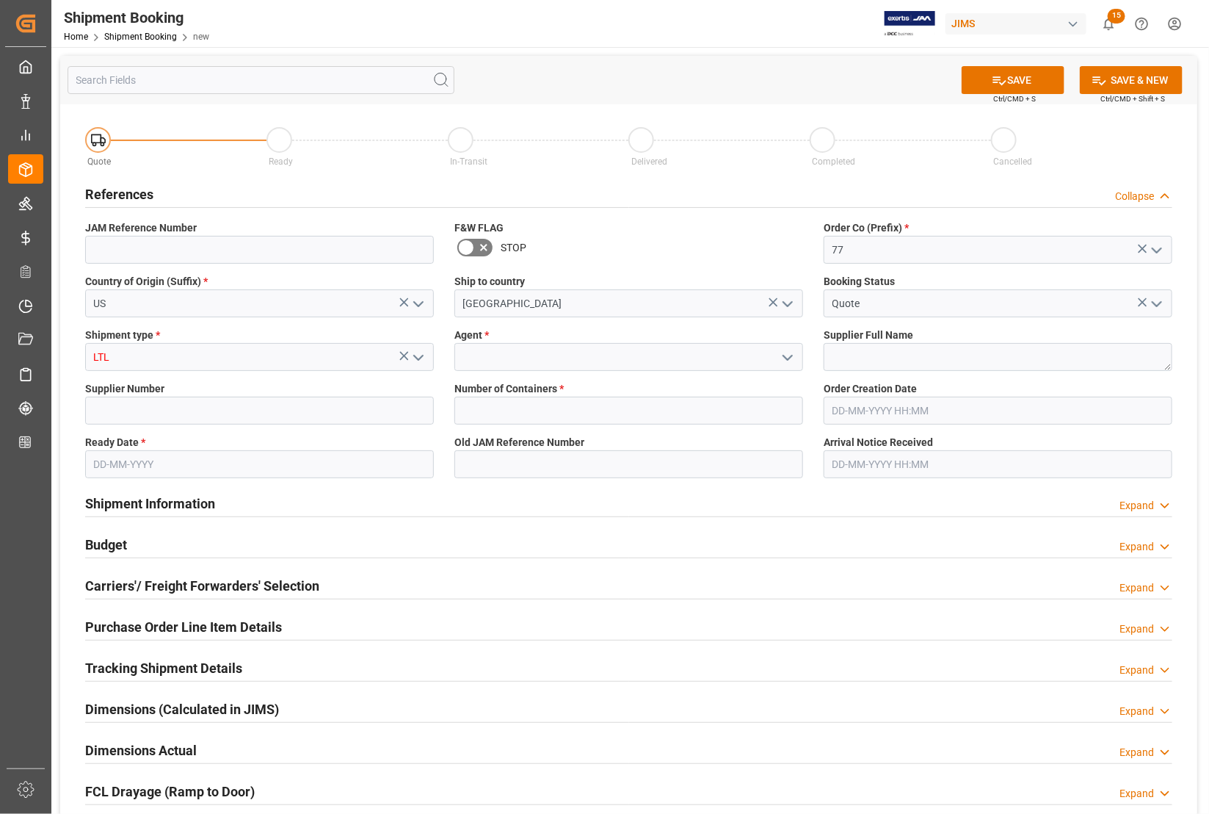
type input "LTL"
click at [141, 408] on input at bounding box center [259, 411] width 349 height 28
type input "676056"
click at [883, 346] on textarea at bounding box center [998, 357] width 349 height 28
type textarea "[PERSON_NAME]"
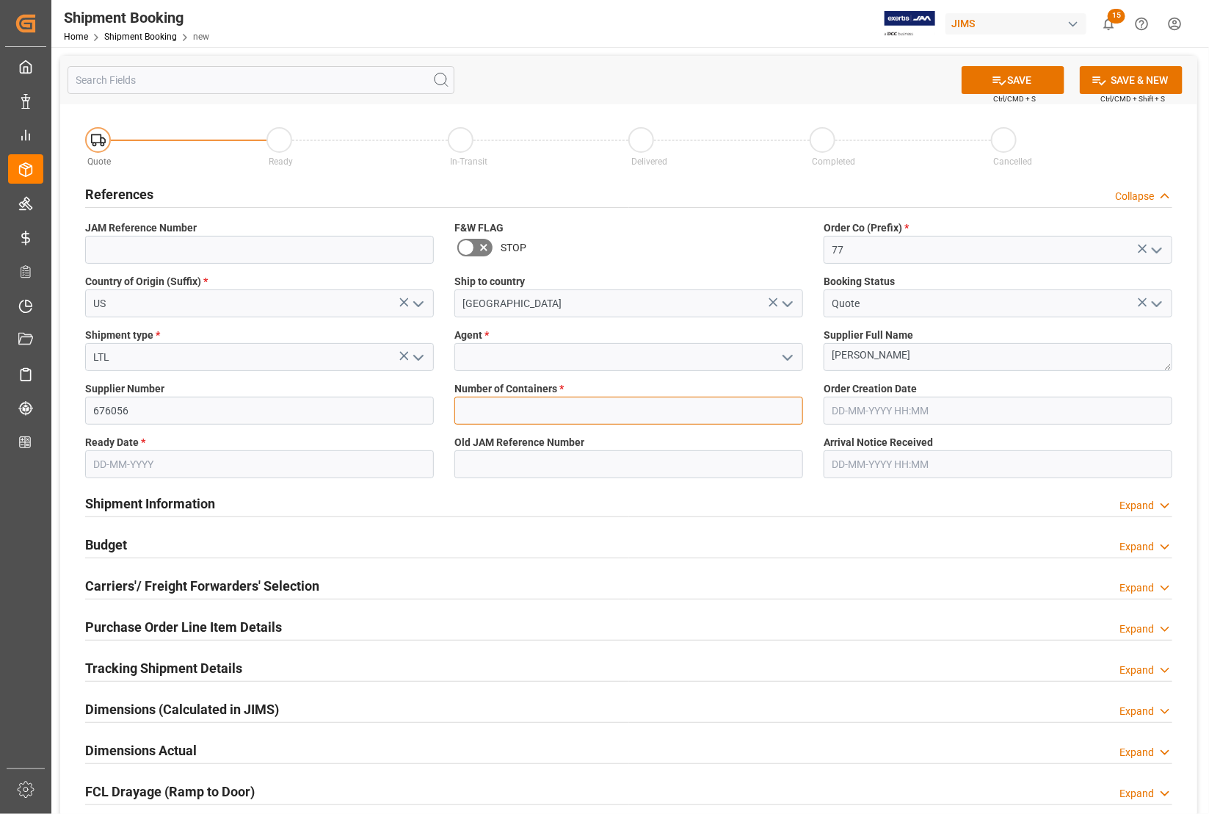
click at [607, 405] on input "text" at bounding box center [629, 411] width 349 height 28
type input "0"
click at [601, 351] on input at bounding box center [629, 357] width 349 height 28
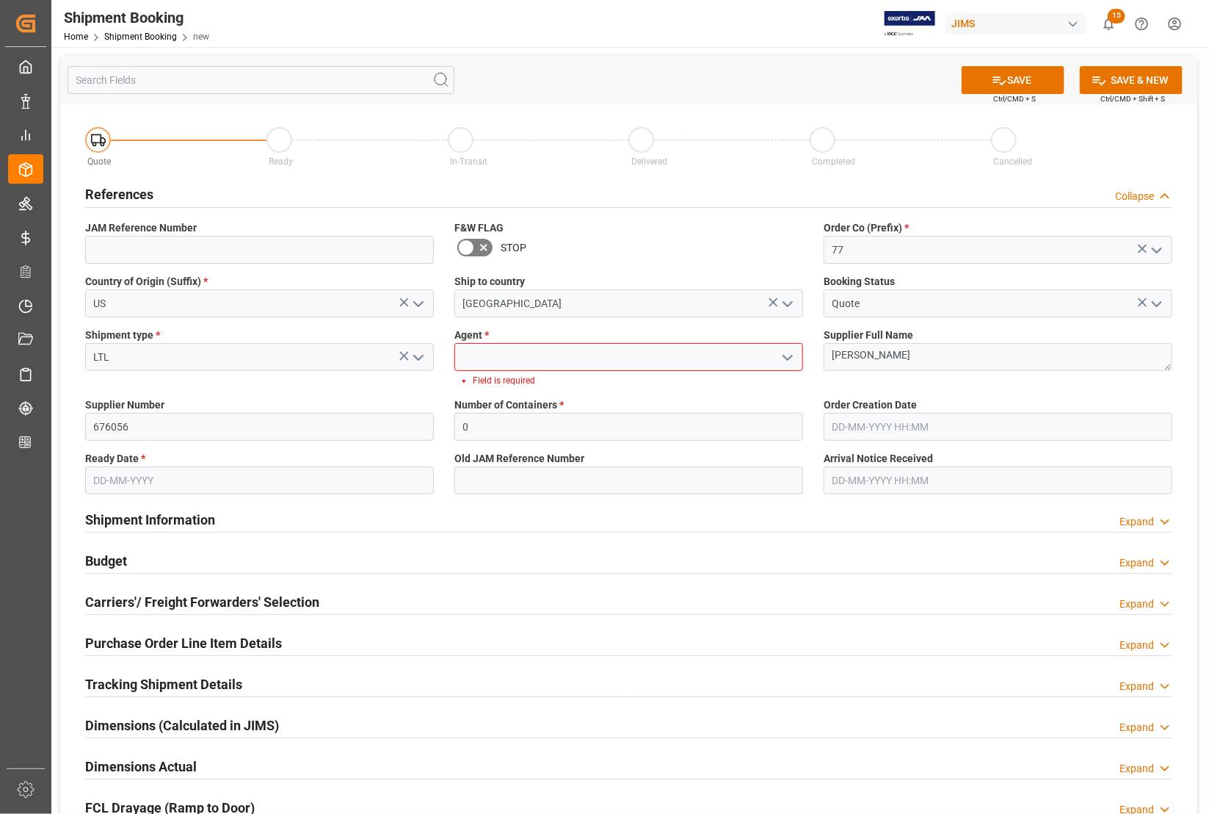
click at [787, 357] on polyline "open menu" at bounding box center [788, 357] width 9 height 4
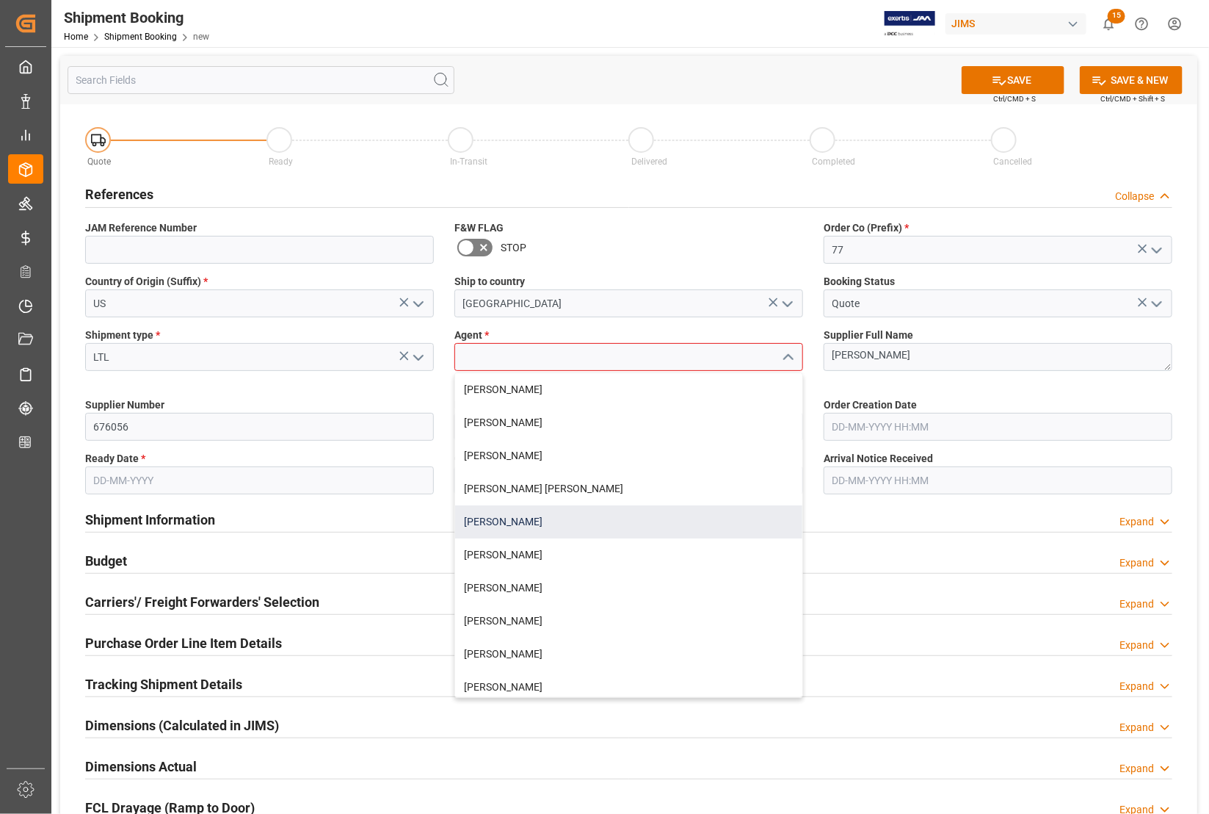
click at [531, 513] on div "[PERSON_NAME]" at bounding box center [628, 521] width 347 height 33
type input "[PERSON_NAME]"
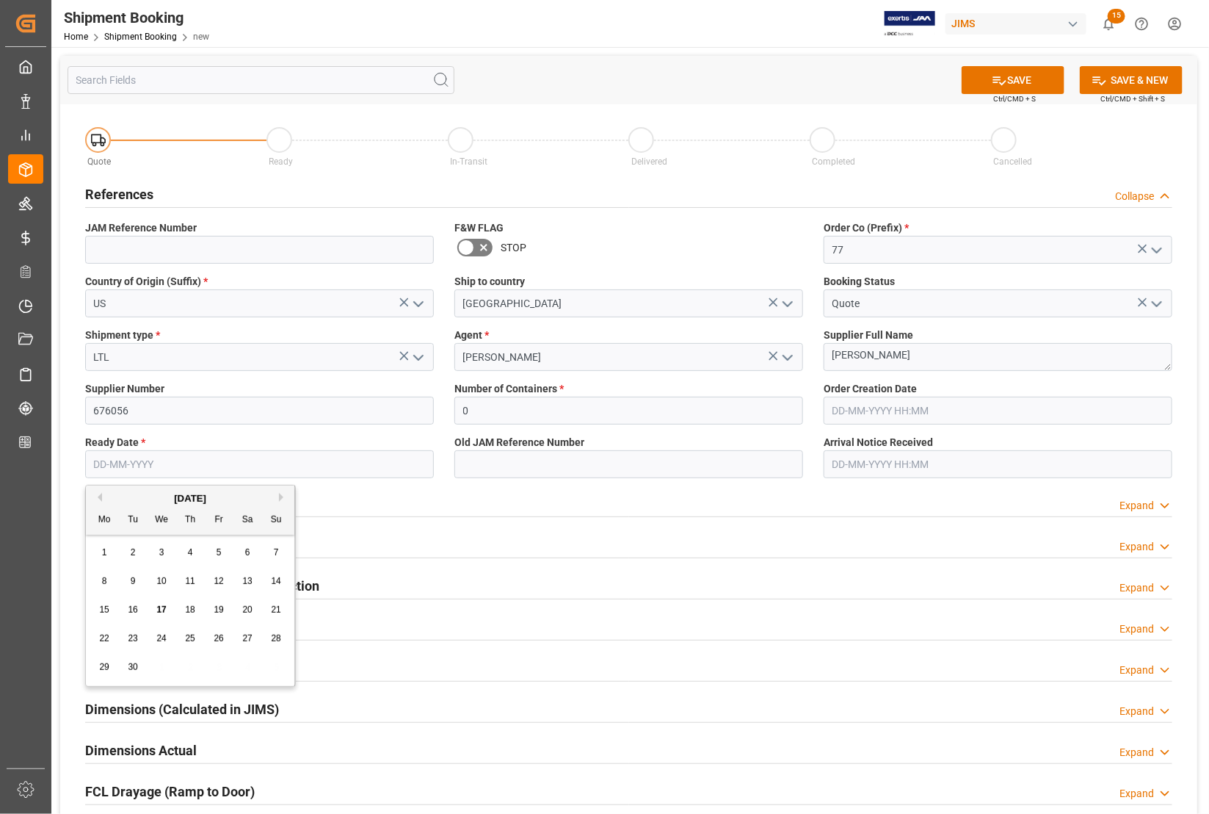
click at [173, 464] on input "text" at bounding box center [259, 464] width 349 height 28
click at [97, 622] on div "15 16 17 18 19 20 21" at bounding box center [190, 610] width 200 height 29
click at [159, 604] on span "17" at bounding box center [161, 609] width 10 height 10
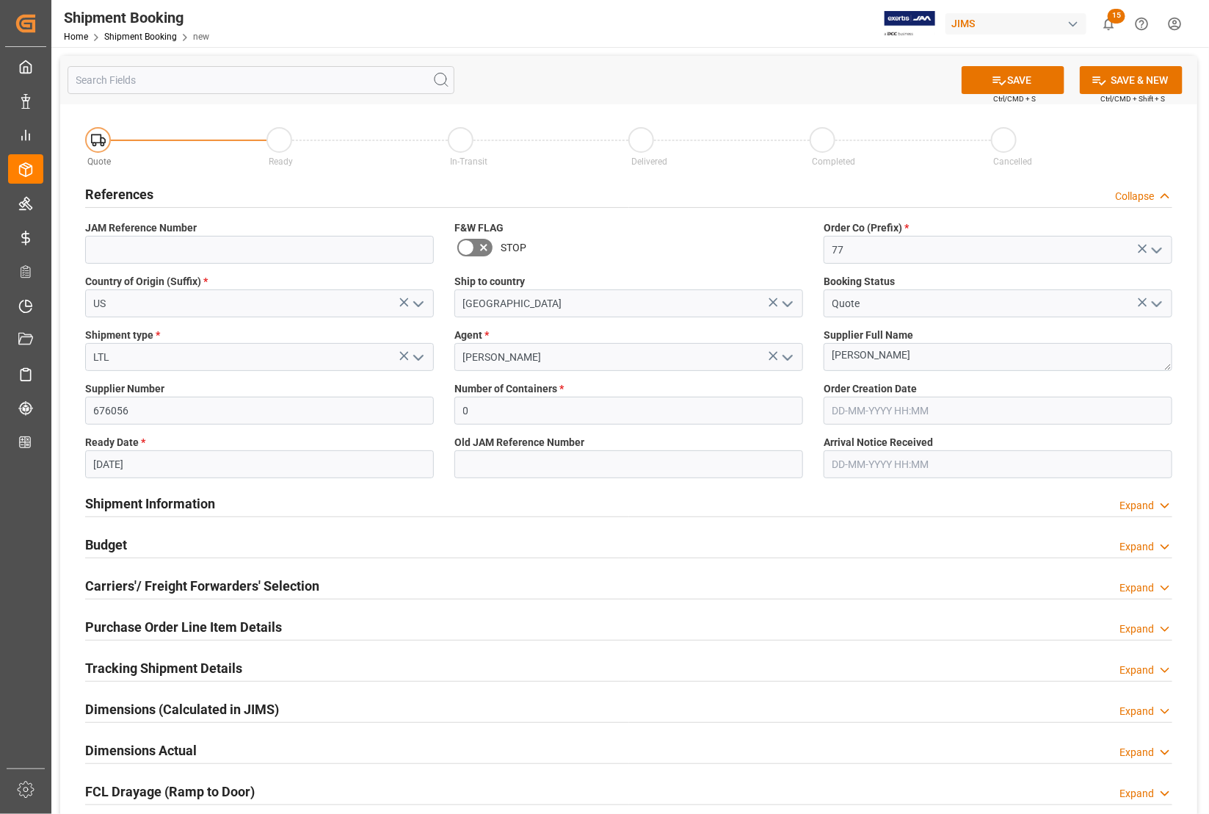
type input "[DATE]"
click at [969, 82] on button "SAVE" at bounding box center [1013, 80] width 103 height 28
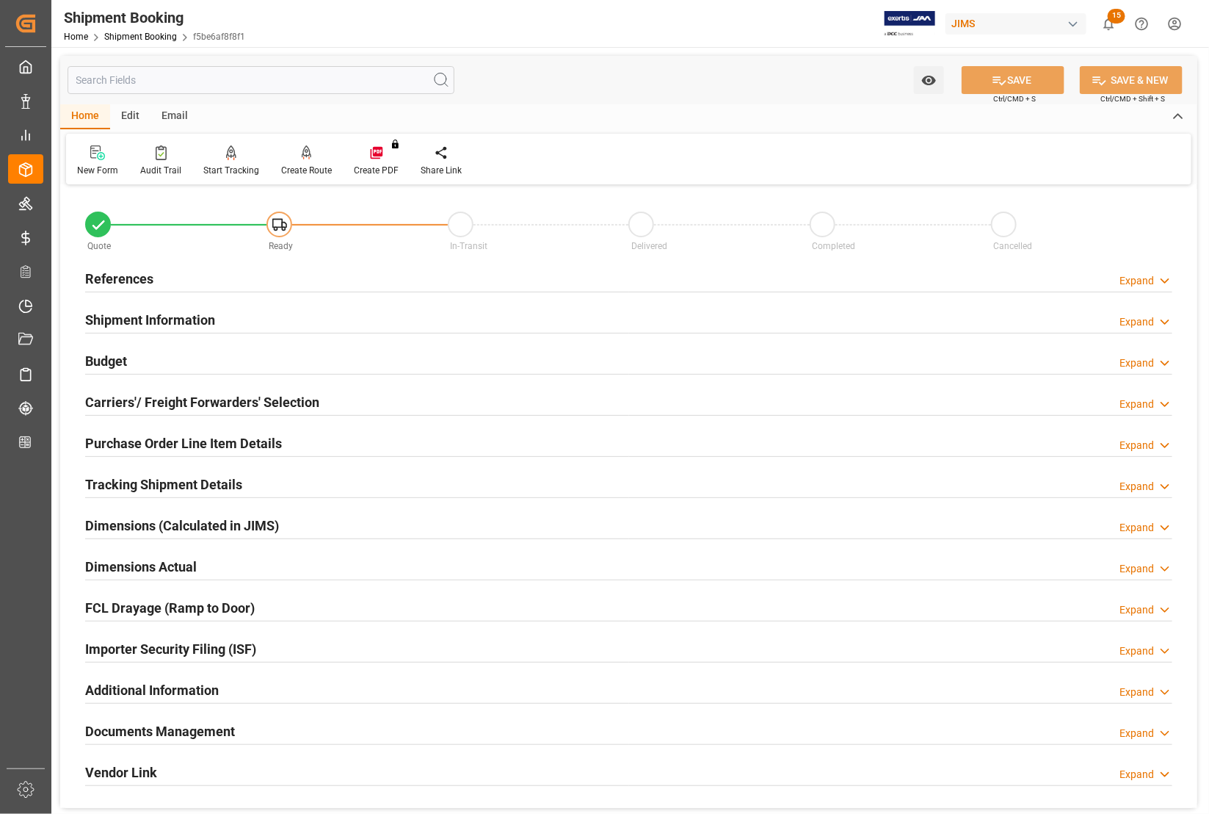
click at [109, 427] on div "Purchase Order Line Item Details Expand" at bounding box center [629, 443] width 1108 height 41
click at [106, 438] on h2 "Purchase Order Line Item Details" at bounding box center [183, 443] width 197 height 20
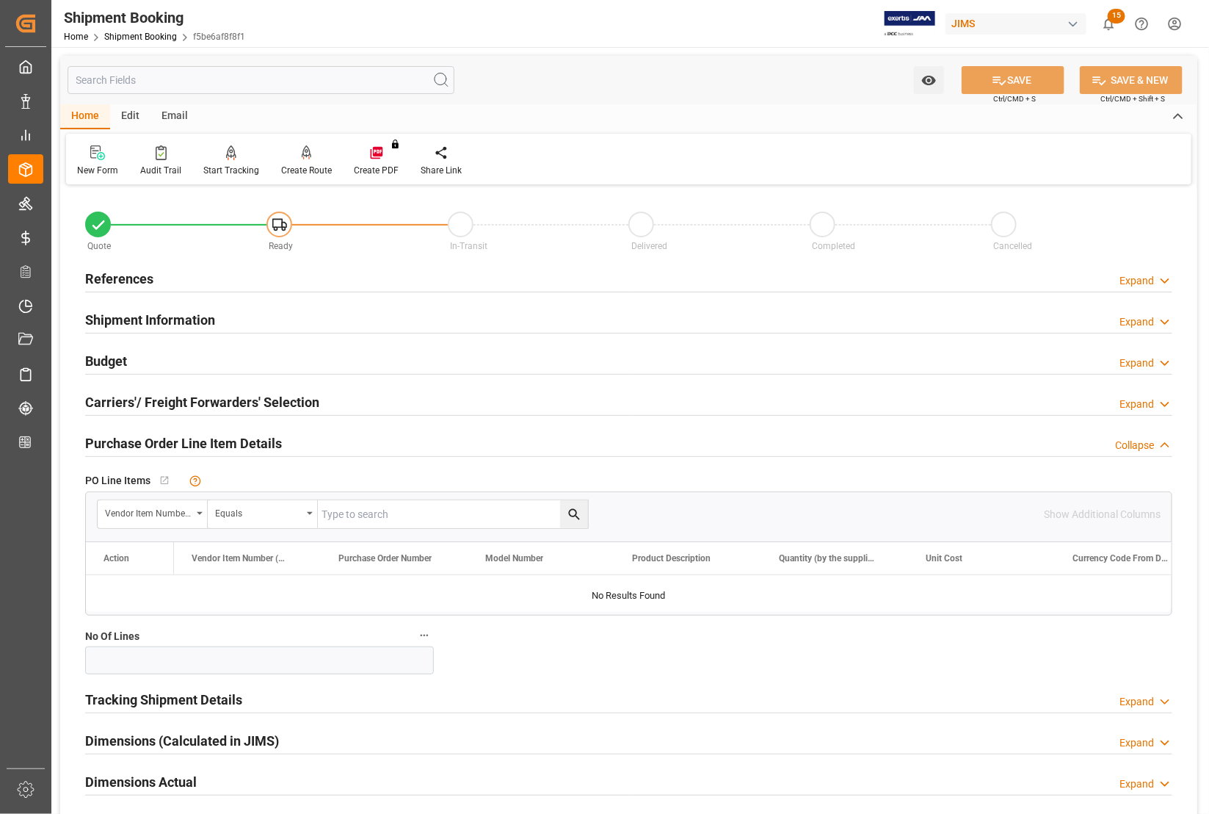
click at [106, 438] on h2 "Purchase Order Line Item Details" at bounding box center [183, 443] width 197 height 20
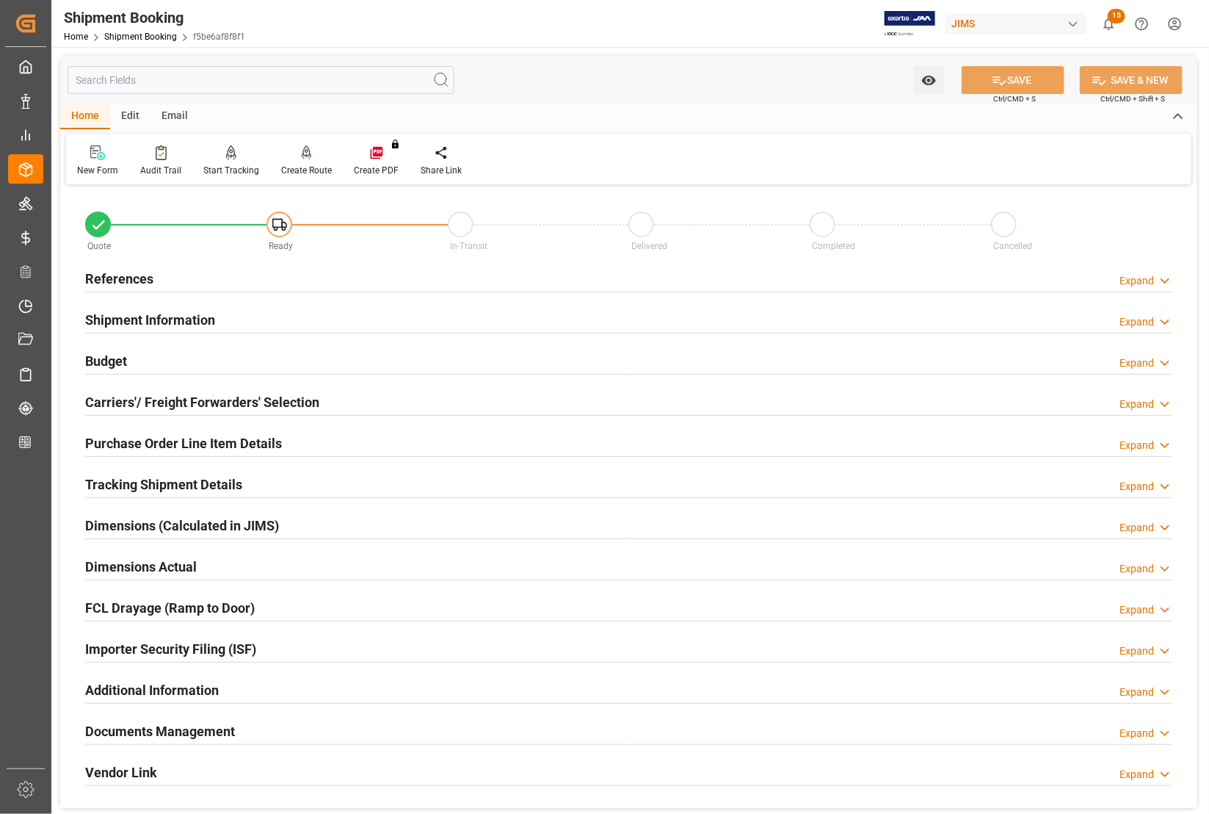
click at [96, 279] on h2 "References" at bounding box center [119, 279] width 68 height 20
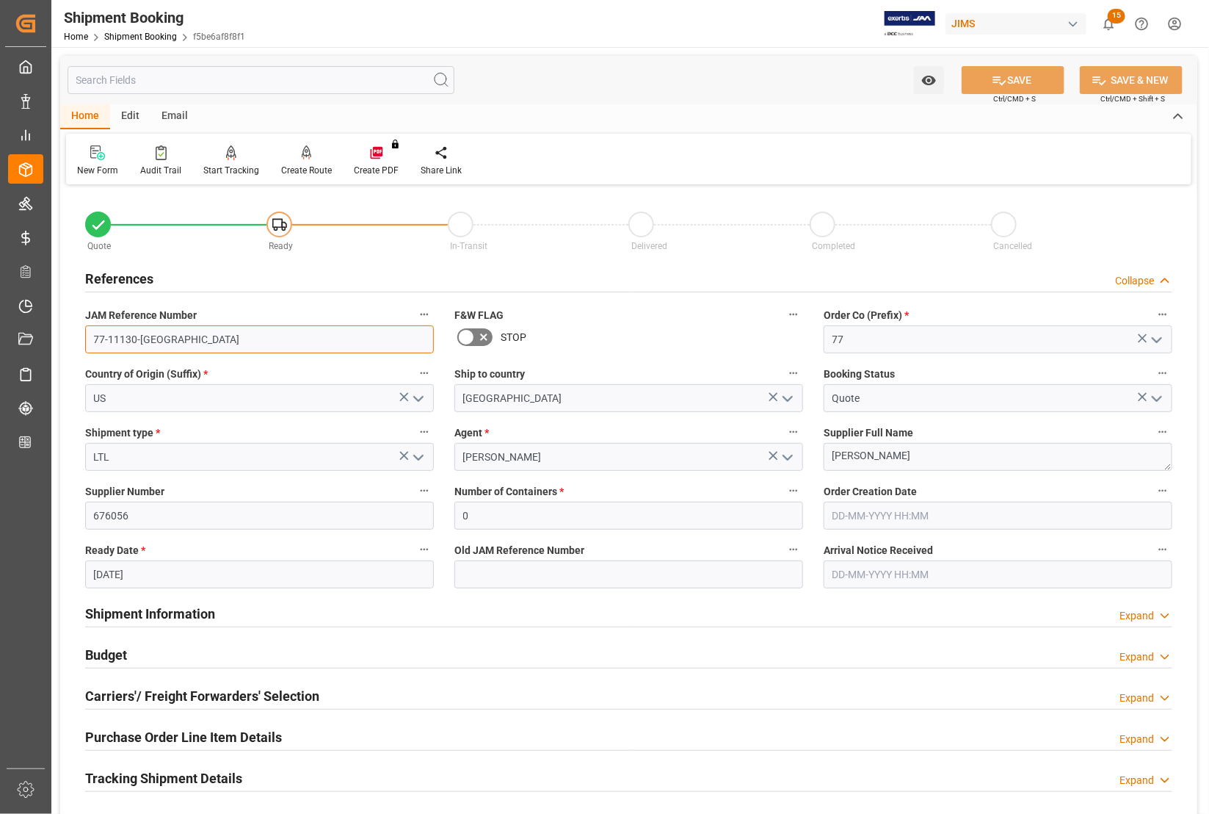
drag, startPoint x: 158, startPoint y: 339, endPoint x: 53, endPoint y: 324, distance: 106.0
click at [53, 324] on div "Watch Option SAVE Ctrl/CMD + S SAVE & NEW Ctrl/CMD + Shift + S Home Edit Email …" at bounding box center [628, 638] width 1155 height 1183
